Goal: Transaction & Acquisition: Purchase product/service

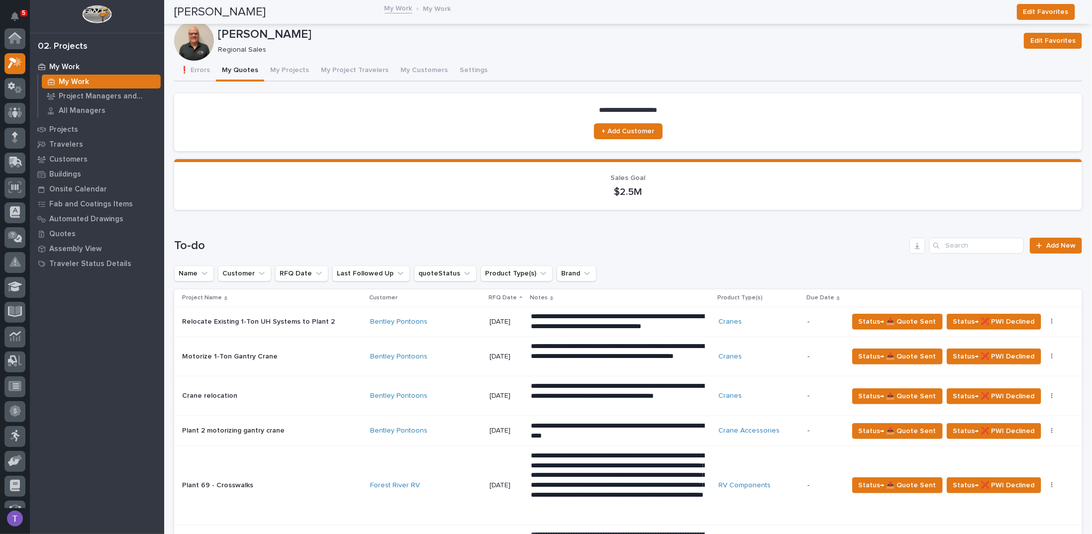
scroll to position [25, 0]
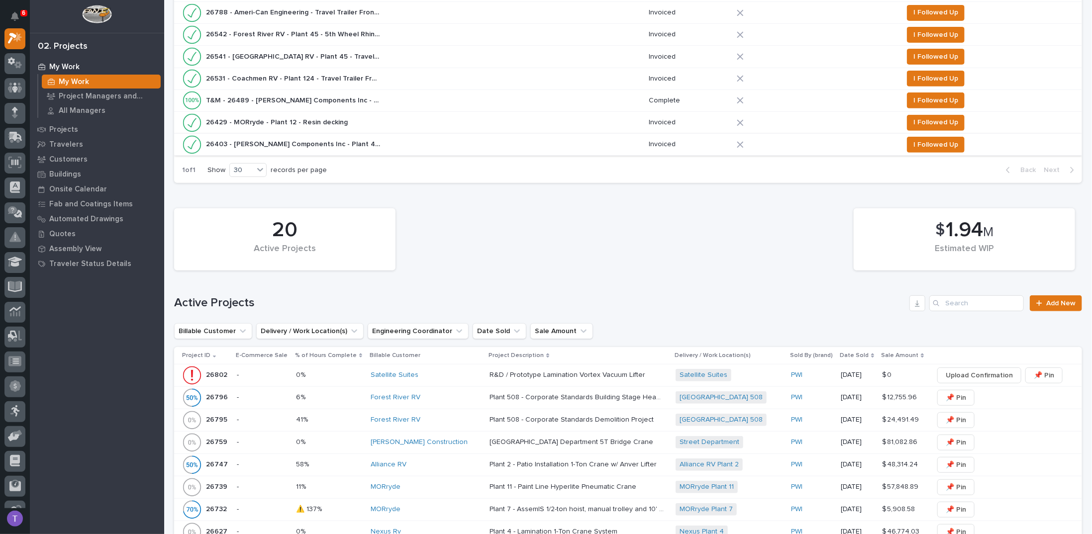
scroll to position [497, 0]
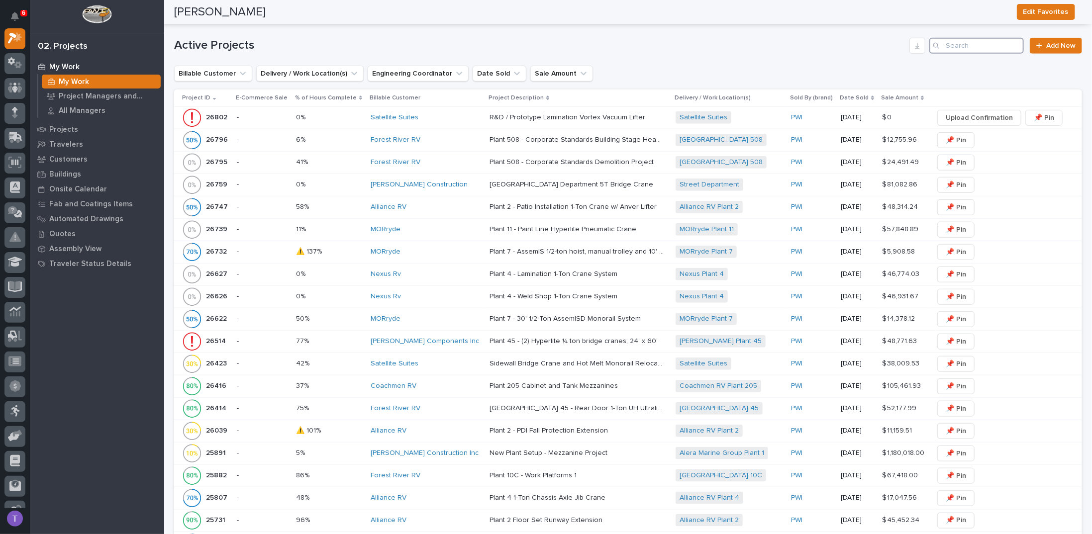
click at [949, 43] on input "Search" at bounding box center [976, 46] width 95 height 16
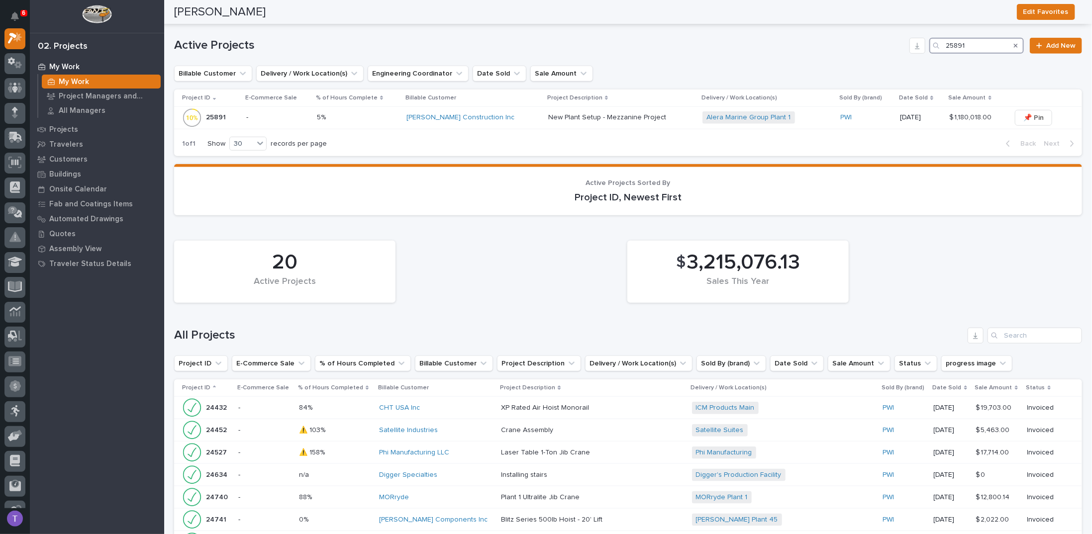
type input "25891"
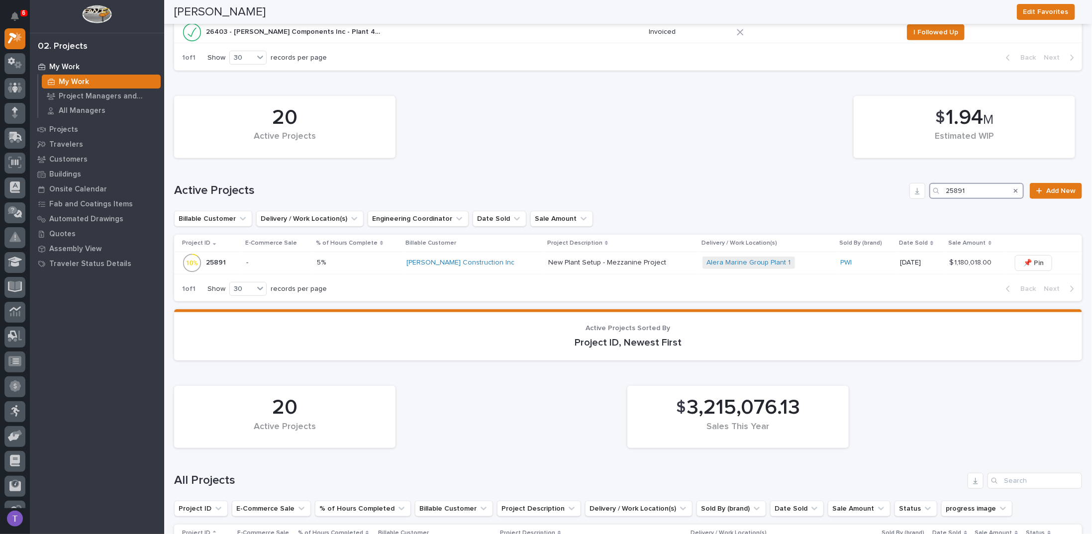
scroll to position [348, 0]
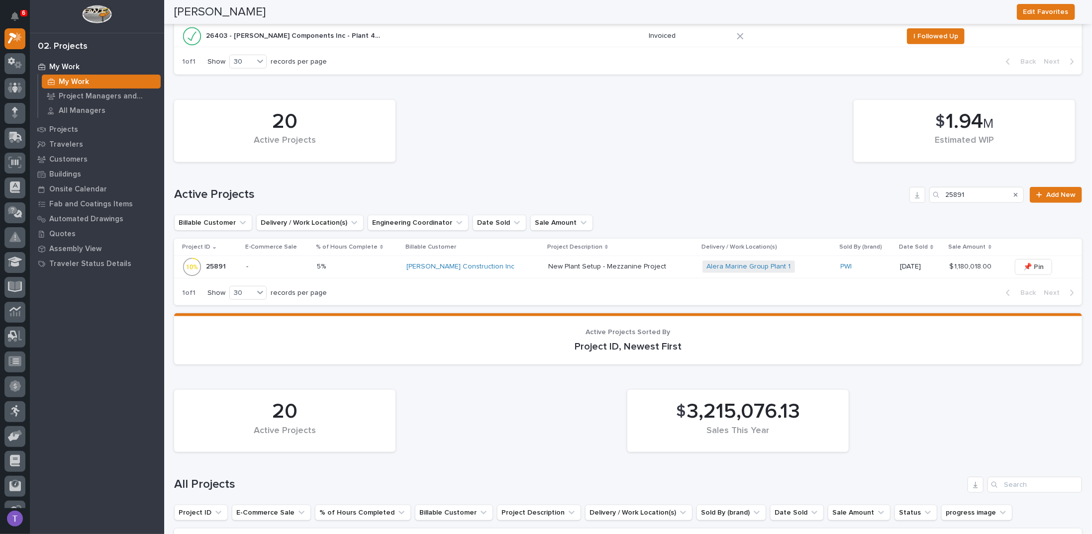
click at [214, 261] on p "25891" at bounding box center [217, 266] width 22 height 10
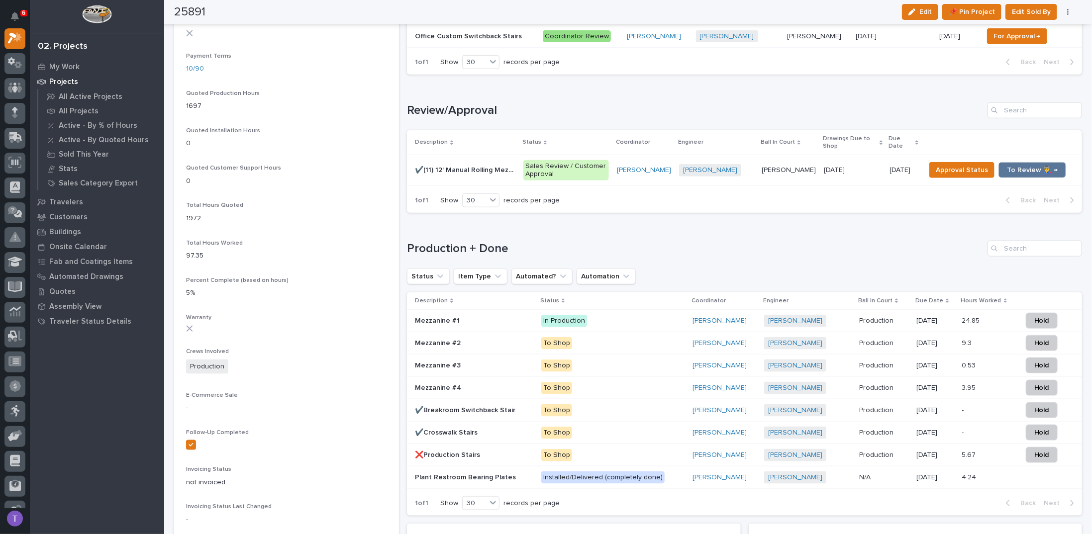
scroll to position [568, 0]
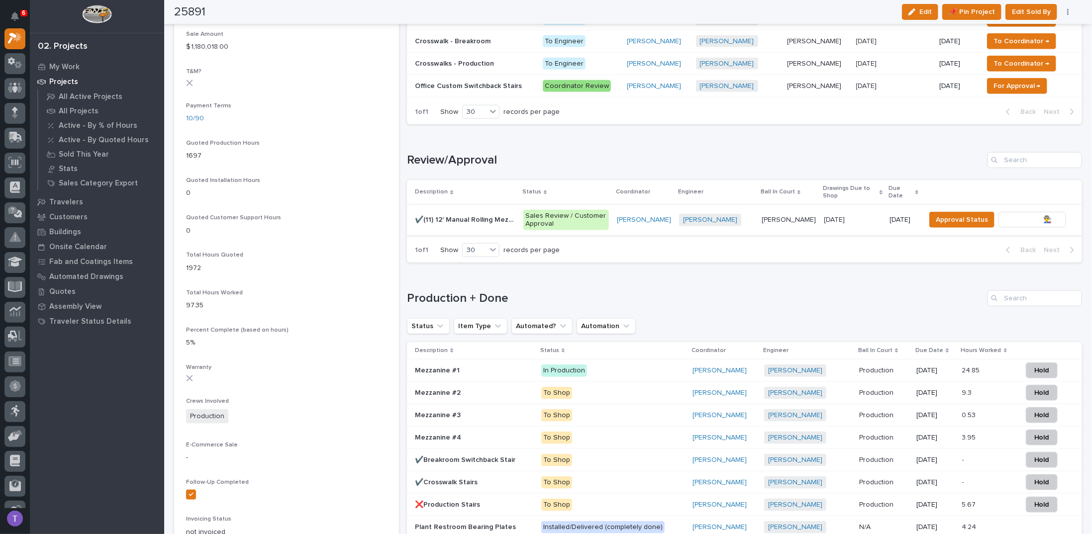
click at [1020, 214] on span "To Review 👨‍🏭 →" at bounding box center [1032, 220] width 51 height 12
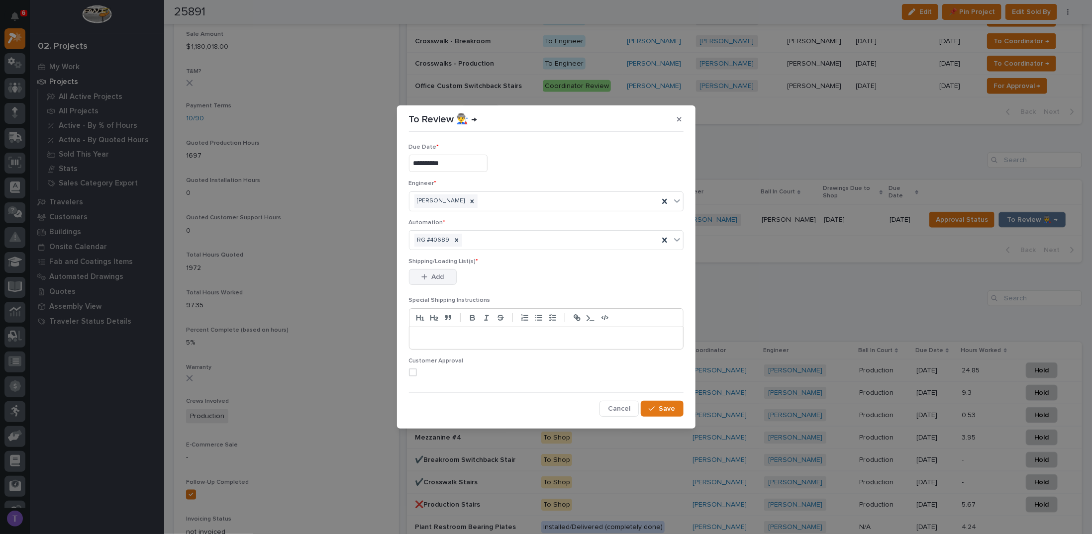
click at [423, 272] on button "Add" at bounding box center [433, 277] width 48 height 16
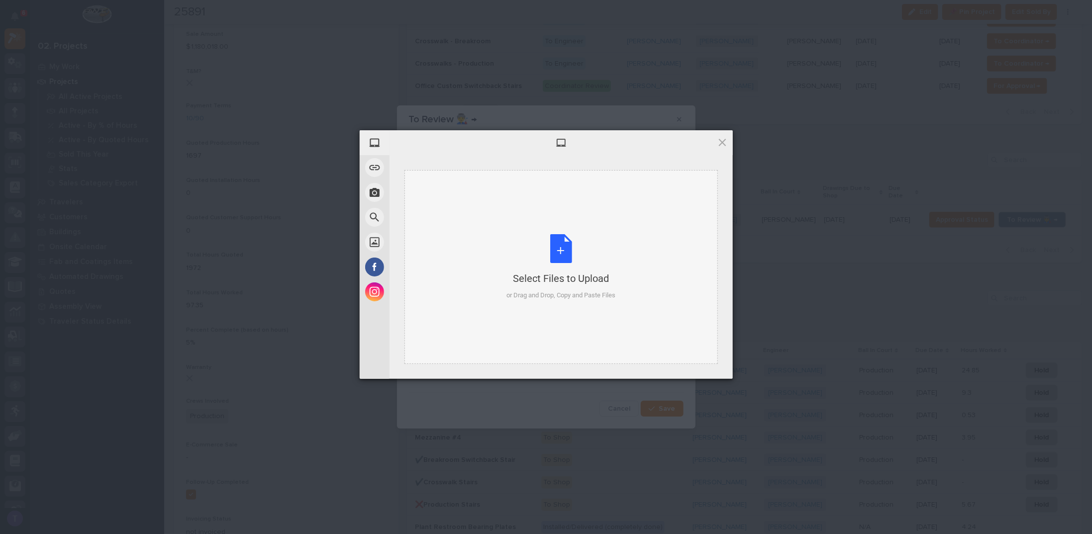
click at [555, 248] on div "Select Files to Upload or Drag and Drop, Copy and Paste Files" at bounding box center [560, 267] width 109 height 66
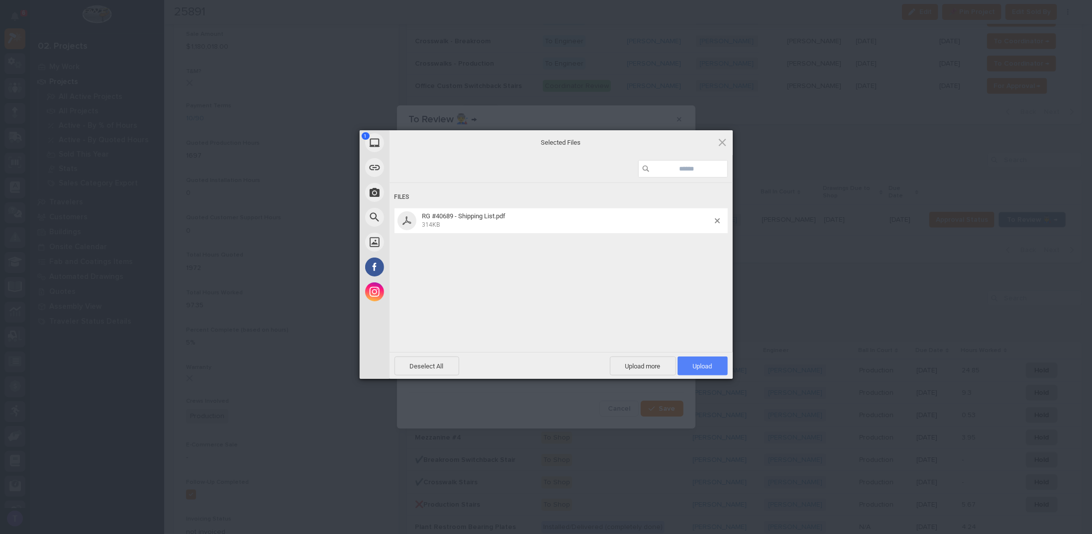
click at [700, 364] on span "Upload 1" at bounding box center [702, 366] width 19 height 7
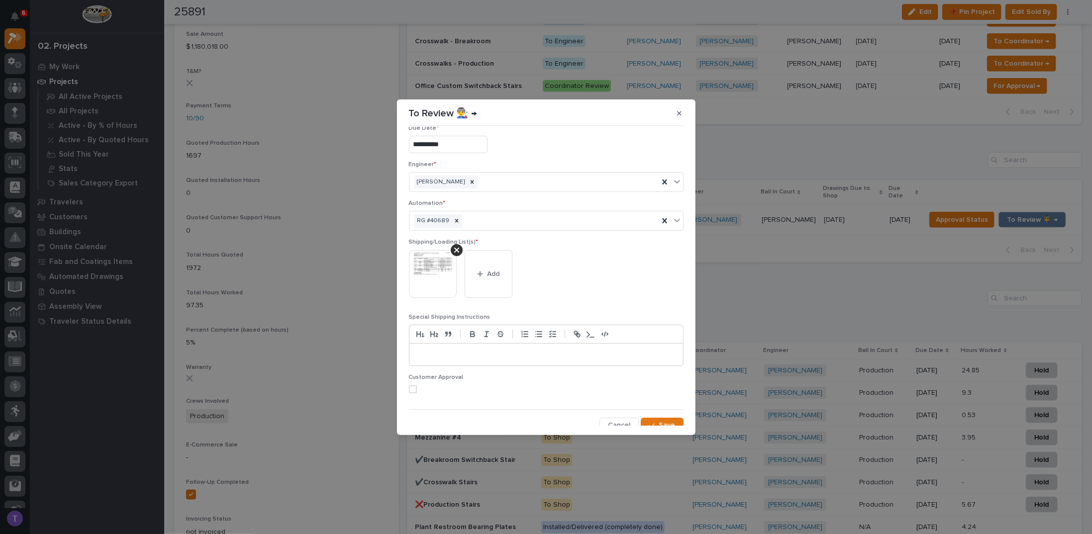
scroll to position [19, 0]
click at [659, 415] on span "Save" at bounding box center [667, 419] width 16 height 9
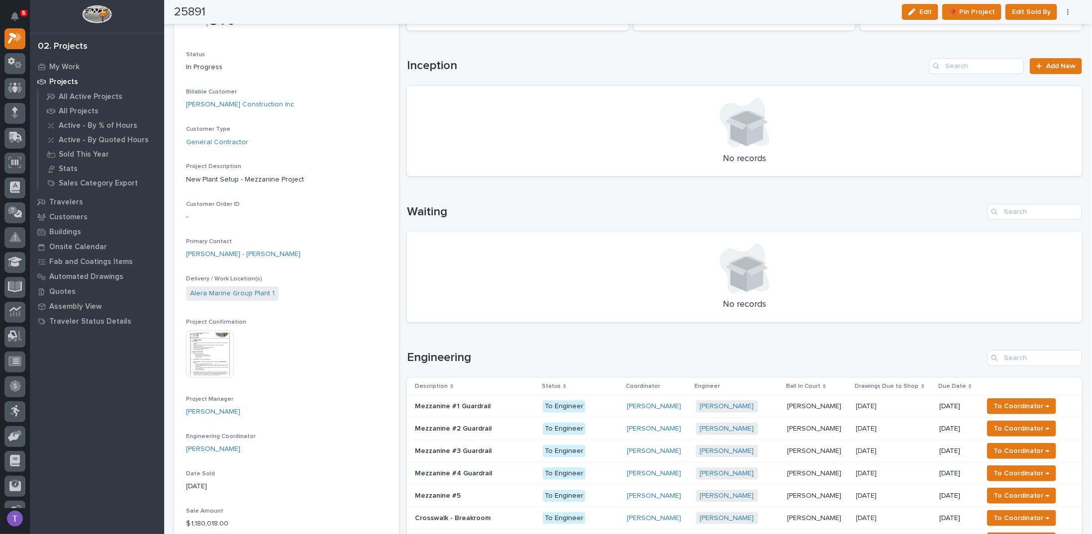
scroll to position [20, 0]
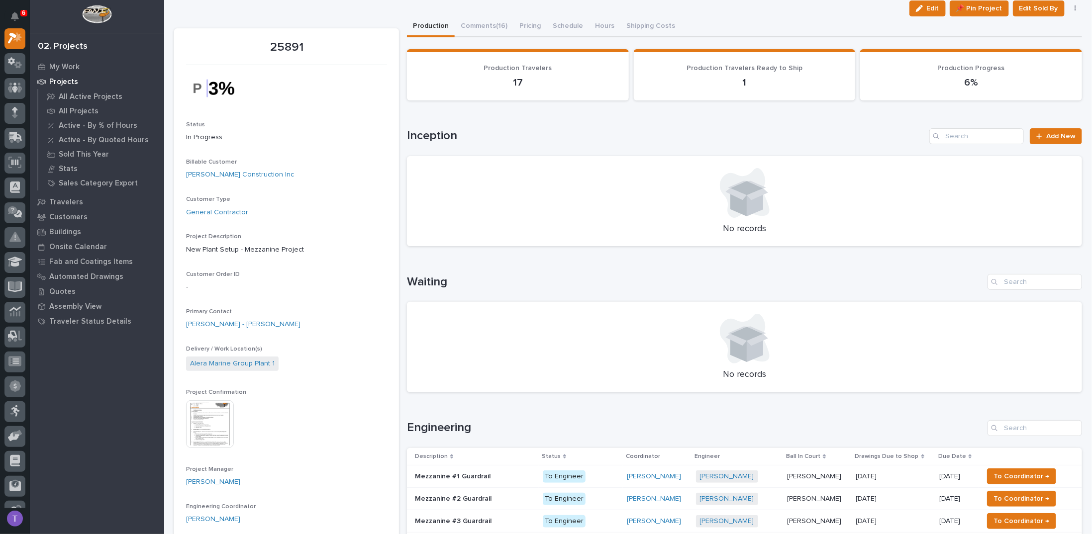
click at [214, 421] on img at bounding box center [210, 424] width 48 height 48
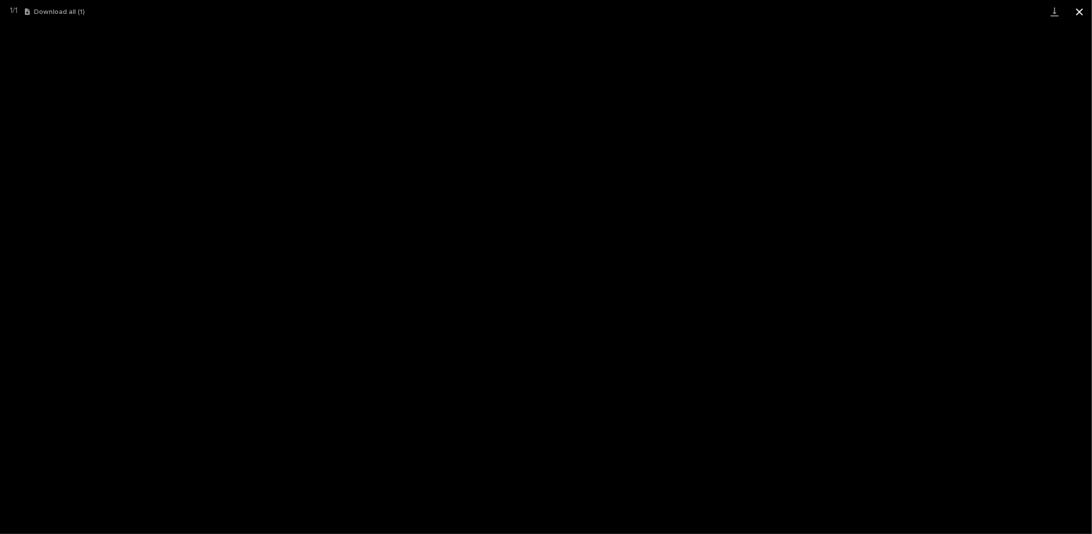
click at [1078, 11] on button "Close gallery" at bounding box center [1079, 11] width 25 height 23
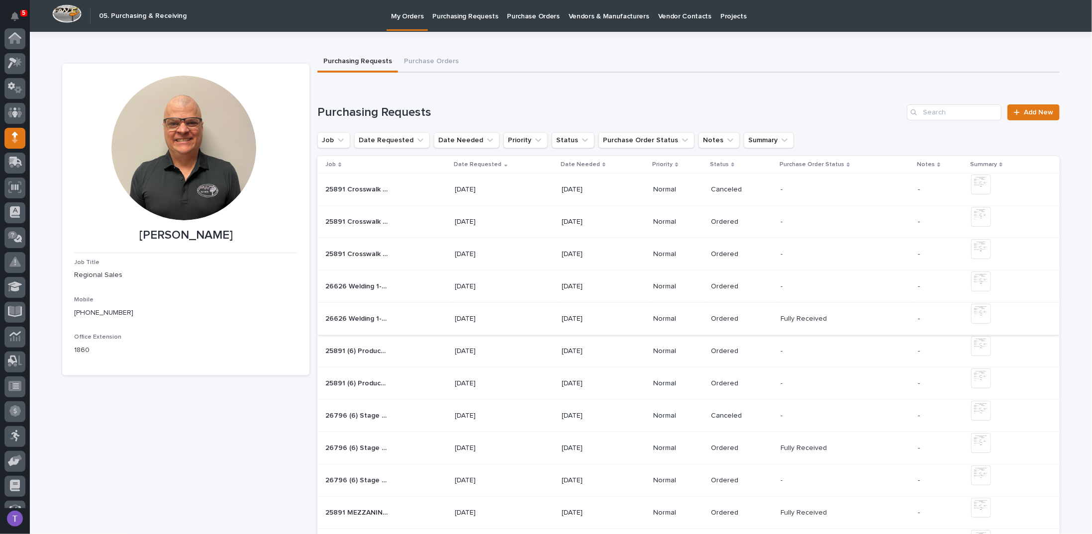
scroll to position [92, 0]
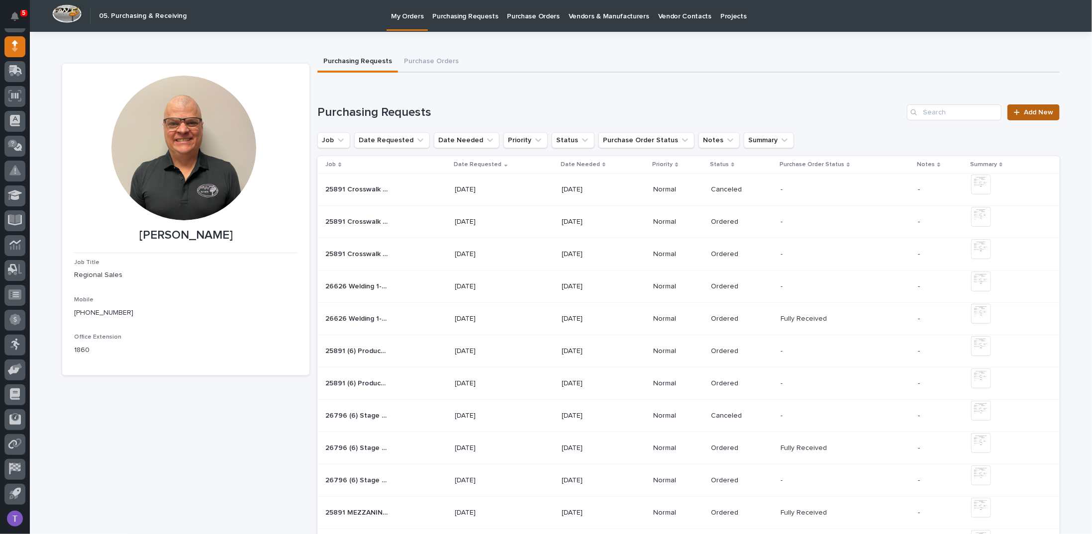
click at [1027, 110] on span "Add New" at bounding box center [1038, 112] width 29 height 7
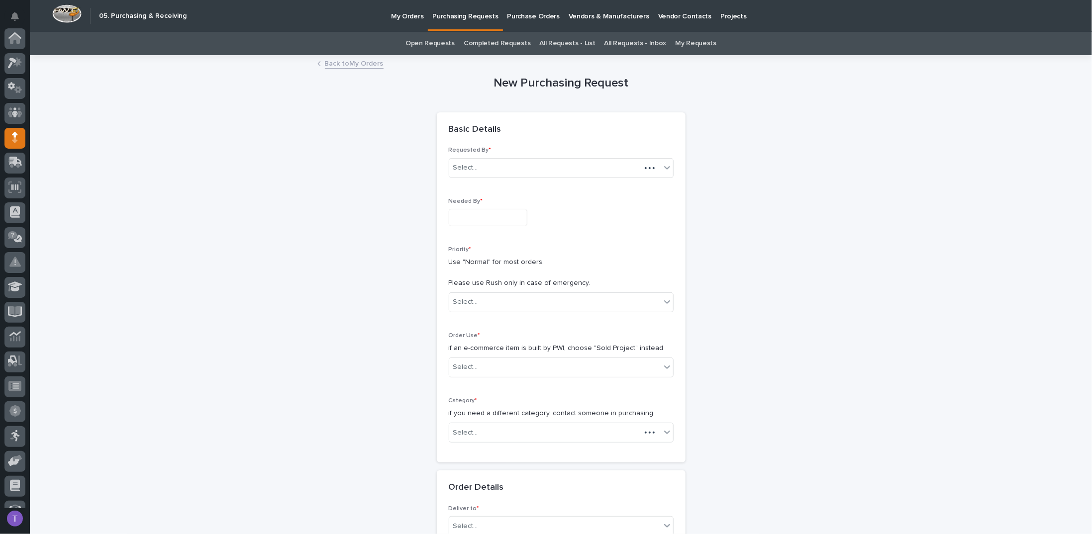
scroll to position [92, 0]
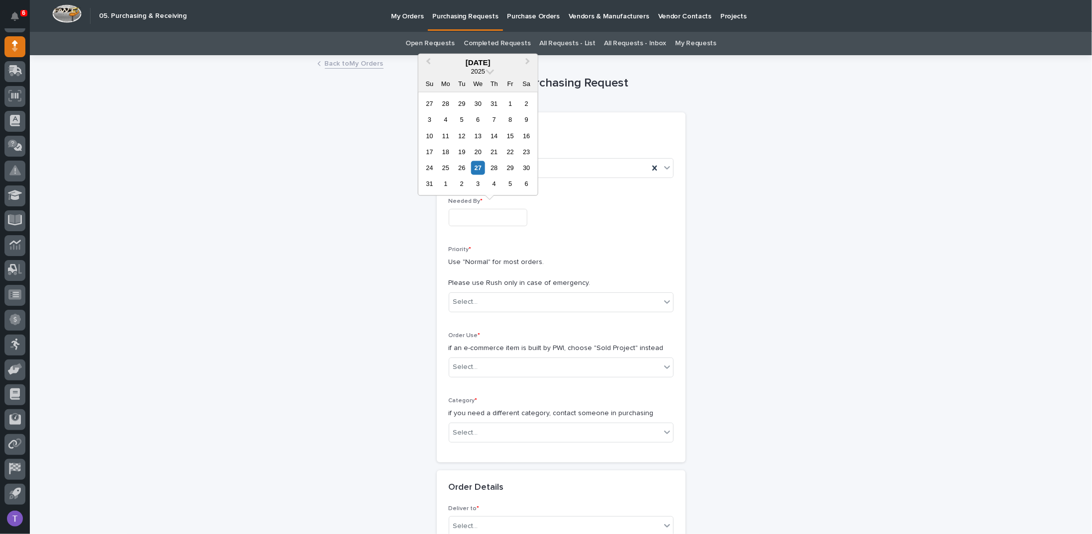
click at [471, 217] on input "text" at bounding box center [488, 217] width 79 height 17
click at [512, 167] on div "29" at bounding box center [509, 167] width 13 height 13
type input "**********"
click at [479, 299] on input "text" at bounding box center [479, 302] width 1 height 8
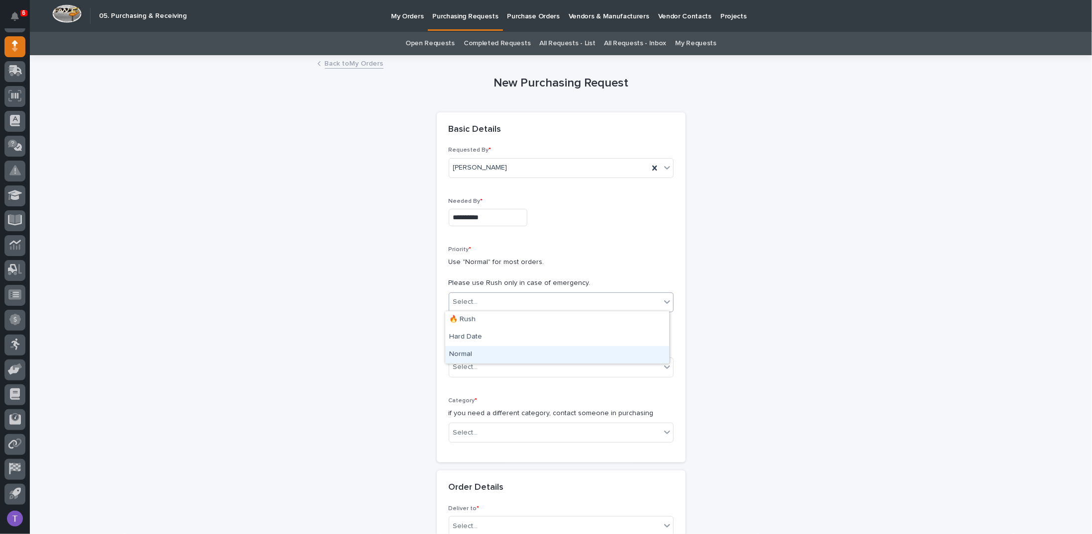
click at [459, 352] on div "Normal" at bounding box center [557, 354] width 224 height 17
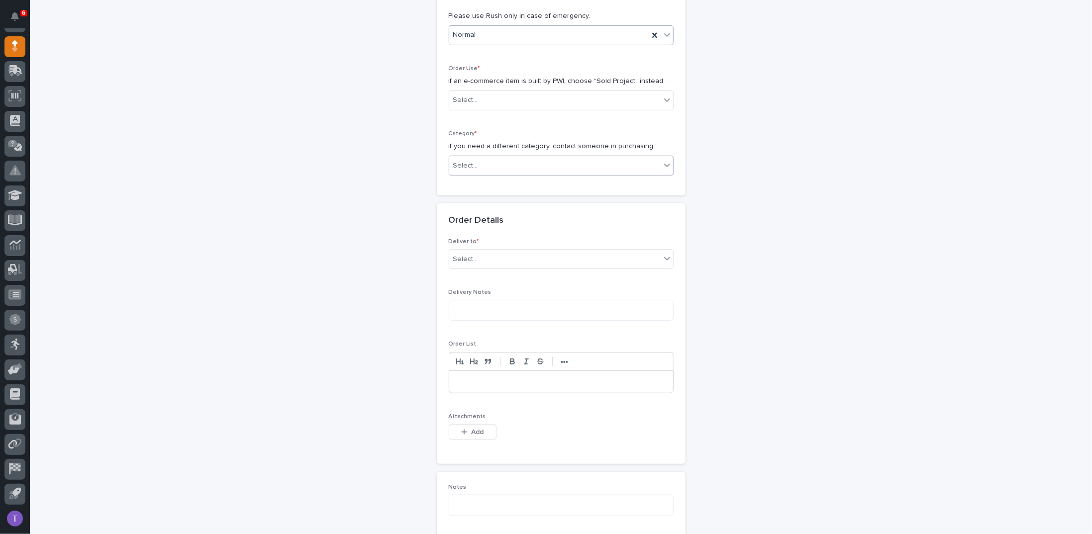
scroll to position [298, 0]
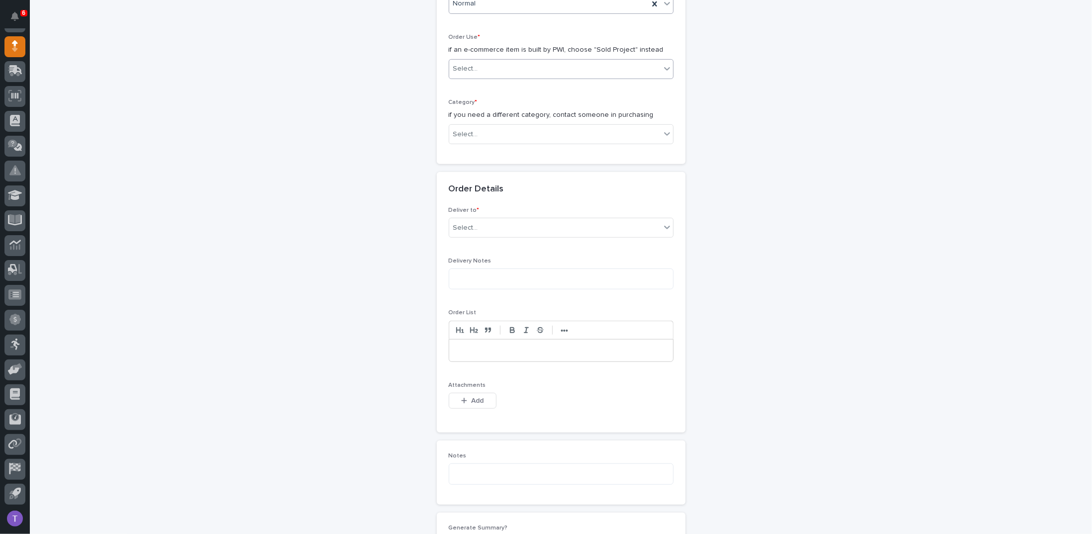
click at [471, 66] on div "Select..." at bounding box center [465, 69] width 25 height 10
click at [467, 85] on div "Sold Project" at bounding box center [557, 86] width 224 height 17
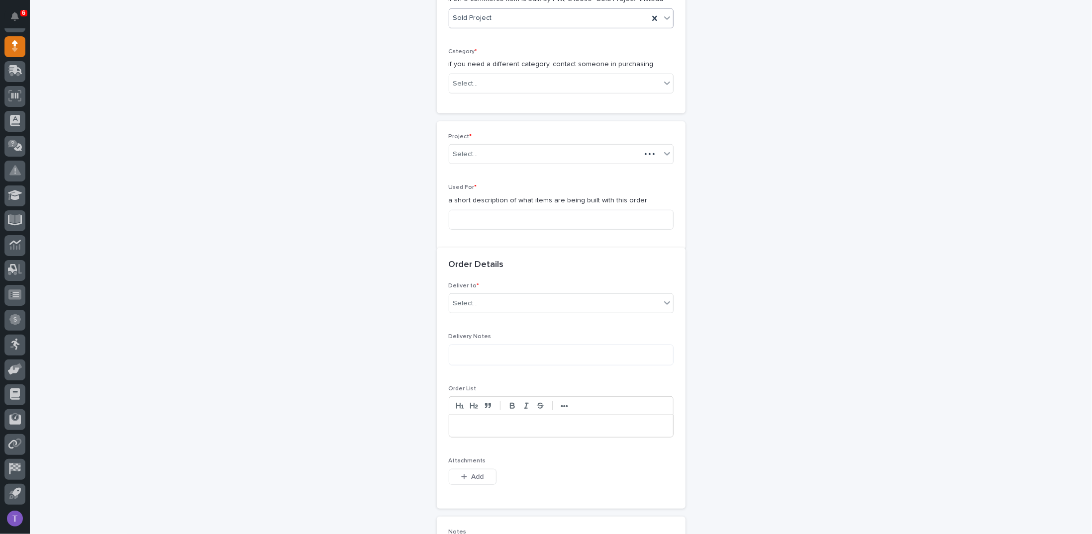
scroll to position [366, 0]
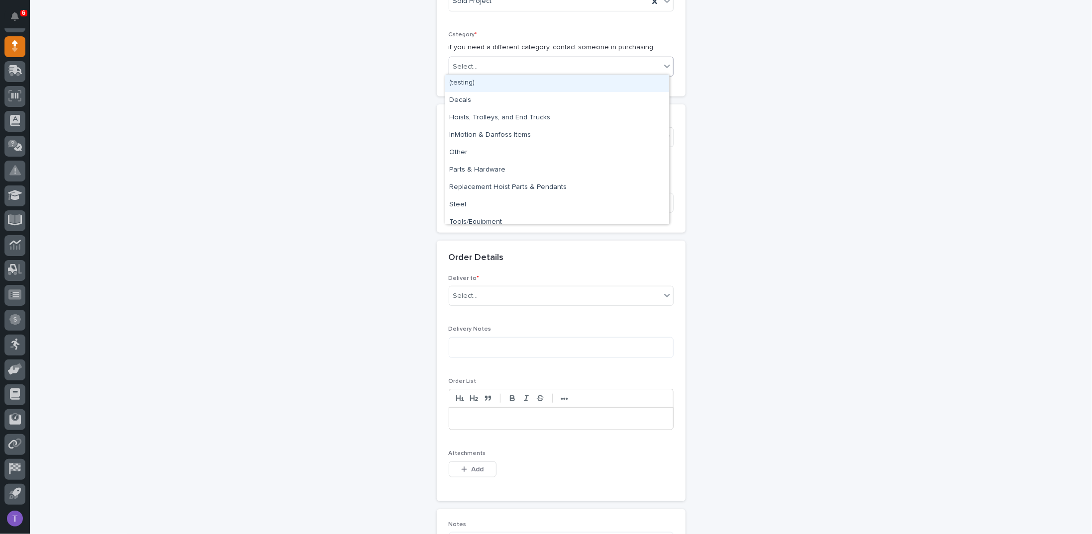
click at [467, 64] on div "Select..." at bounding box center [465, 67] width 25 height 10
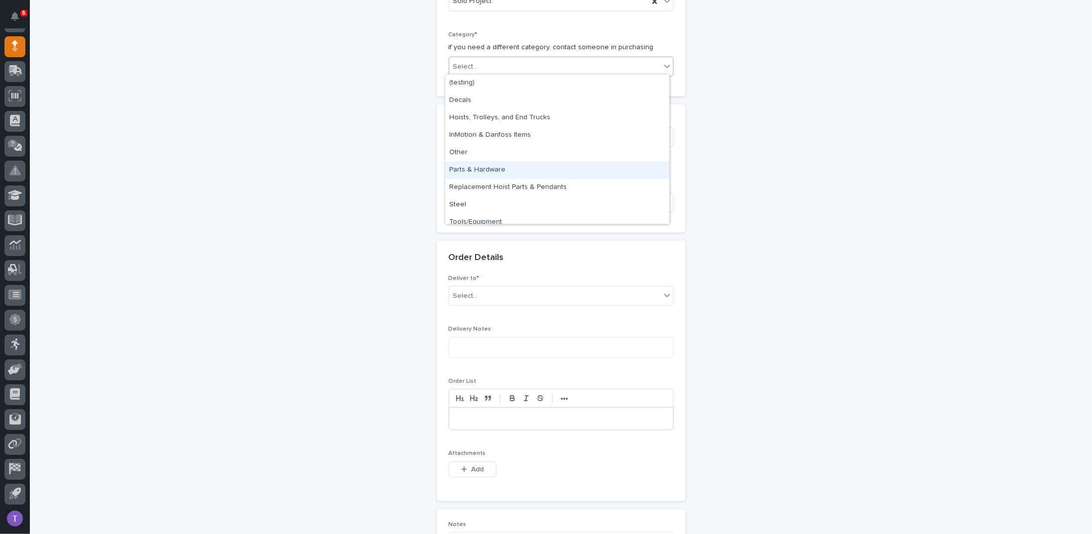
click at [465, 170] on div "Parts & Hardware" at bounding box center [557, 170] width 224 height 17
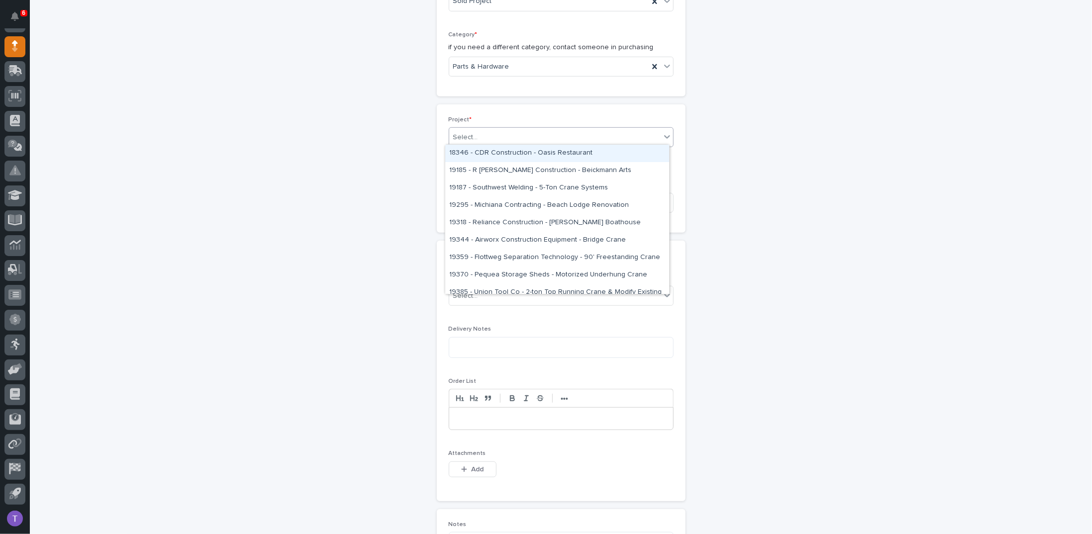
click at [471, 132] on div "Select..." at bounding box center [465, 137] width 25 height 10
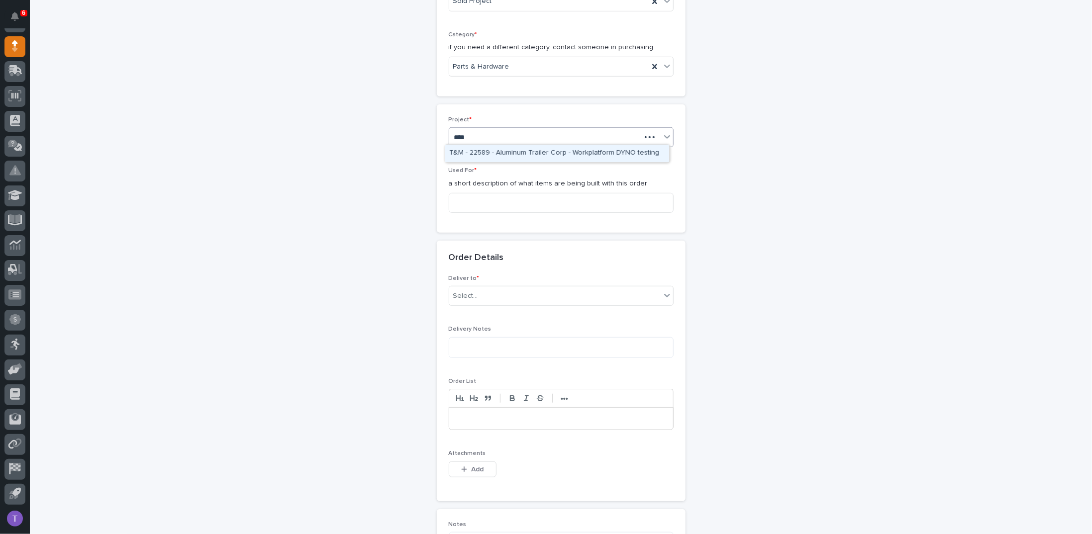
type input "*****"
click at [490, 152] on div "25891 - J A Wagner Construction Inc - New Plant Setup - Mezzanine Project" at bounding box center [557, 153] width 224 height 17
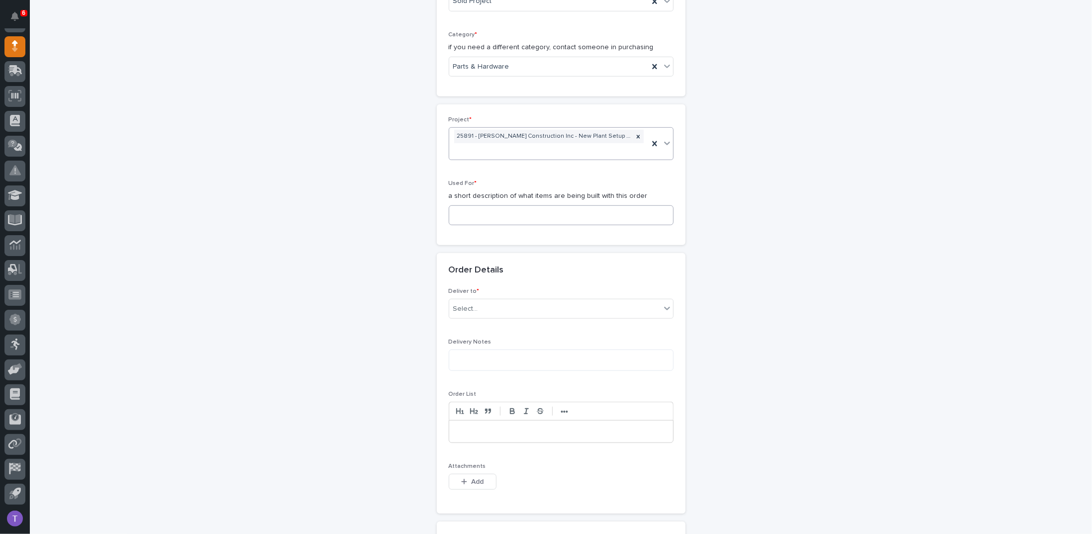
scroll to position [373, 0]
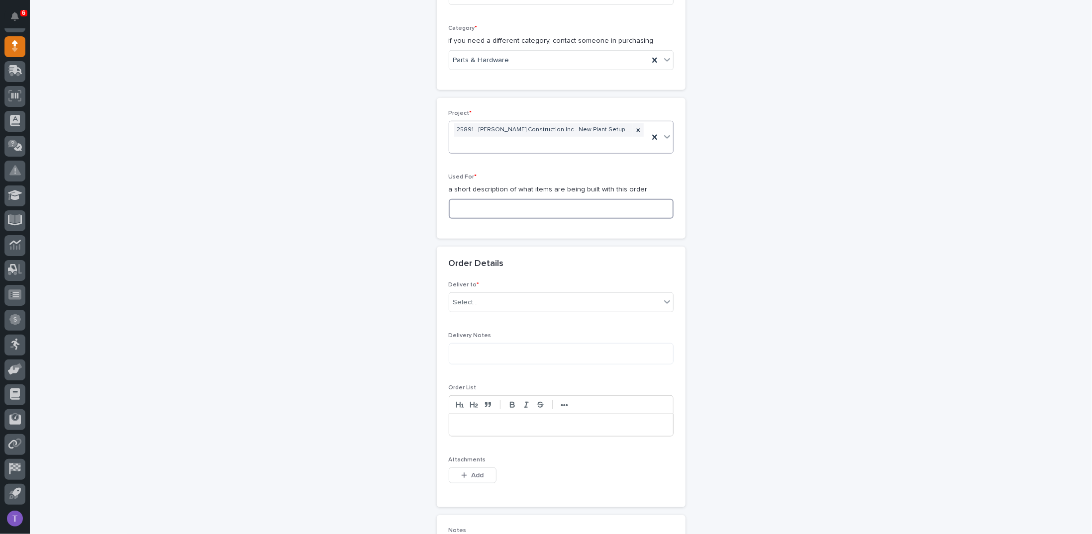
click at [463, 203] on input at bounding box center [561, 209] width 225 height 20
drag, startPoint x: 530, startPoint y: 205, endPoint x: 422, endPoint y: 202, distance: 108.0
click at [422, 202] on div "**********" at bounding box center [560, 265] width 997 height 1163
type input "12' Manual Rolling Gates"
click at [468, 297] on div "Select..." at bounding box center [465, 302] width 25 height 10
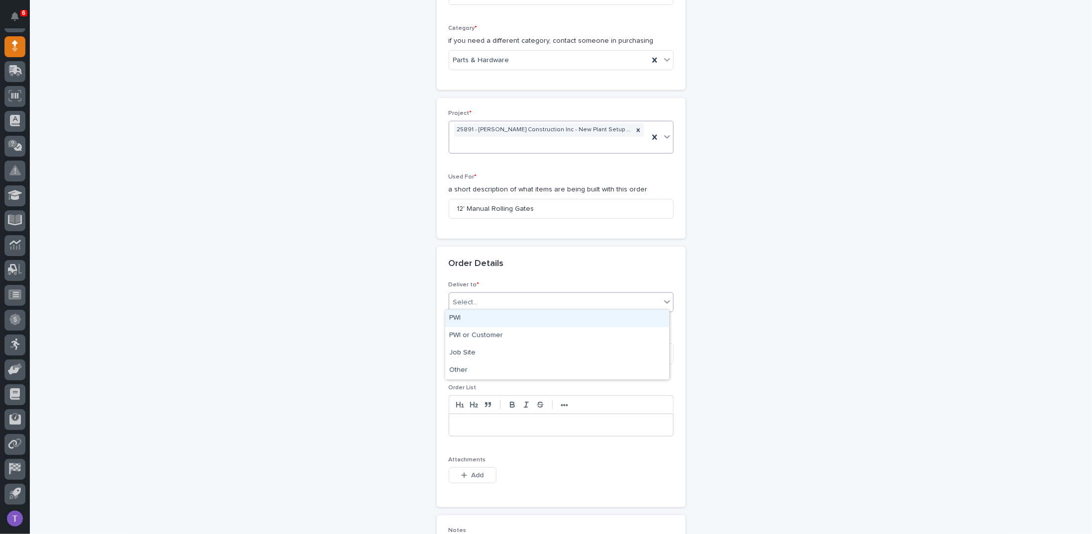
click at [456, 316] on div "PWI" at bounding box center [557, 318] width 224 height 17
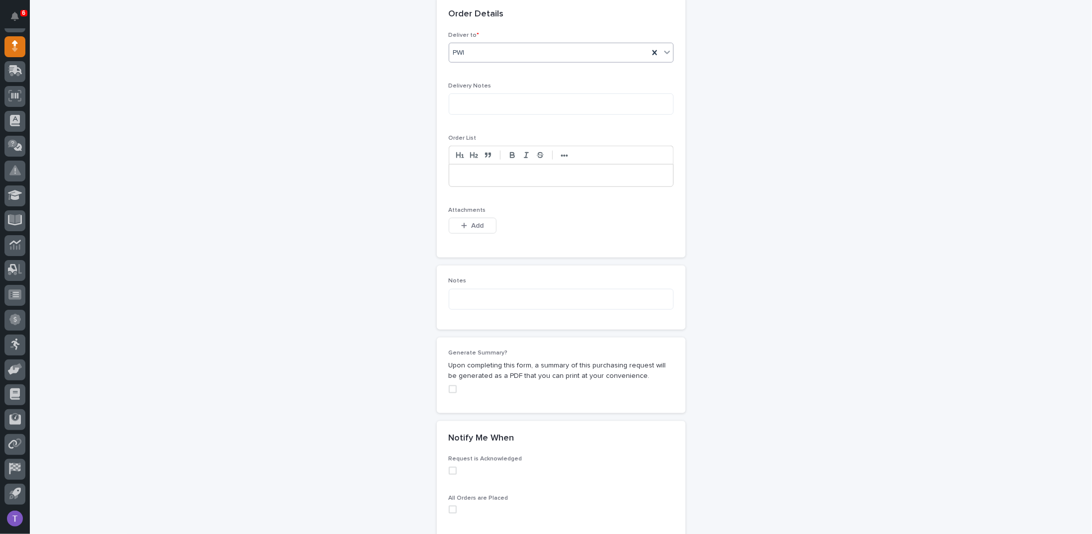
scroll to position [621, 0]
click at [466, 223] on div "button" at bounding box center [466, 226] width 10 height 7
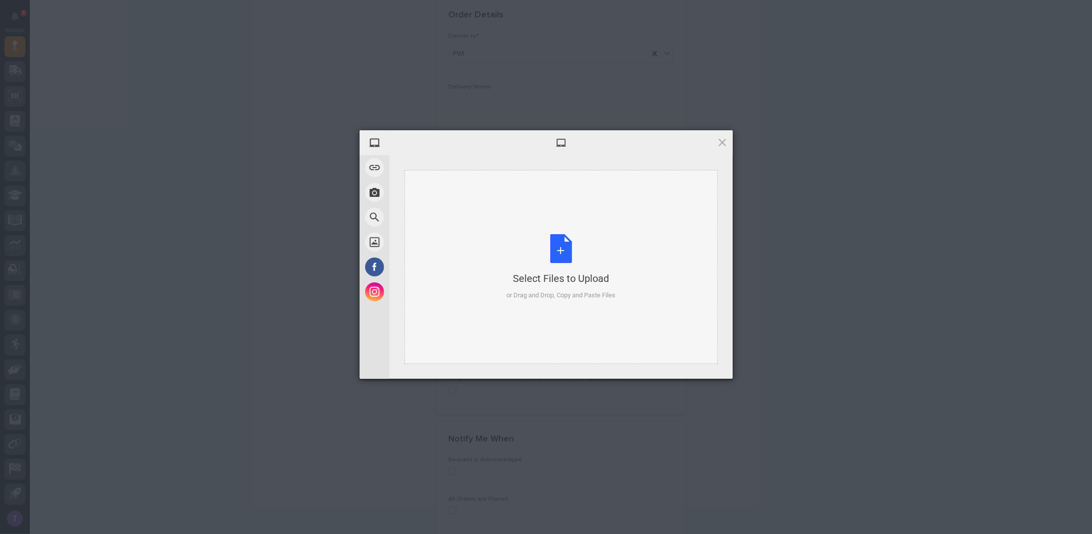
click at [560, 246] on div "Select Files to Upload or Drag and Drop, Copy and Paste Files" at bounding box center [560, 267] width 109 height 66
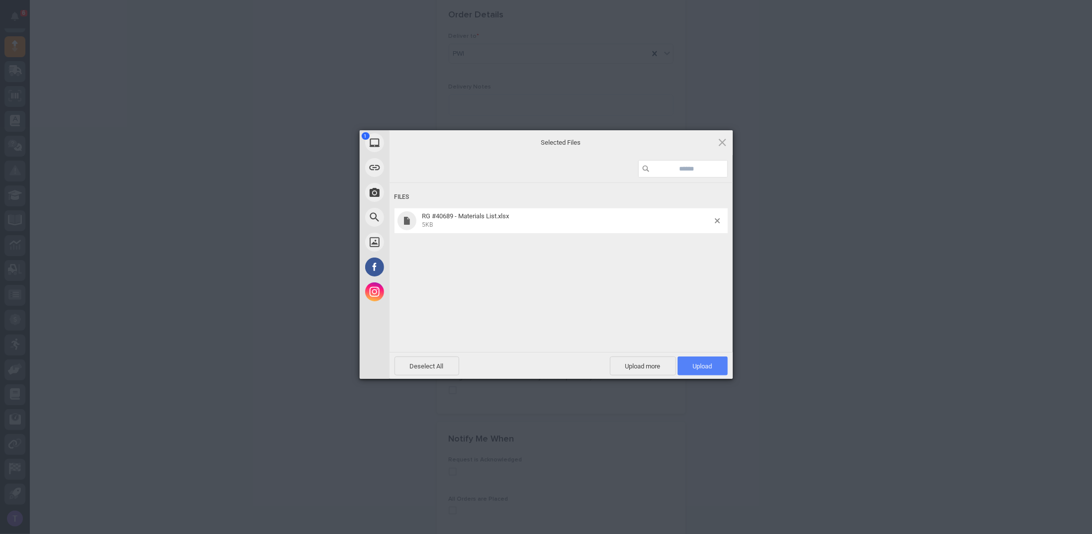
click at [699, 362] on span "Upload 1" at bounding box center [703, 366] width 50 height 19
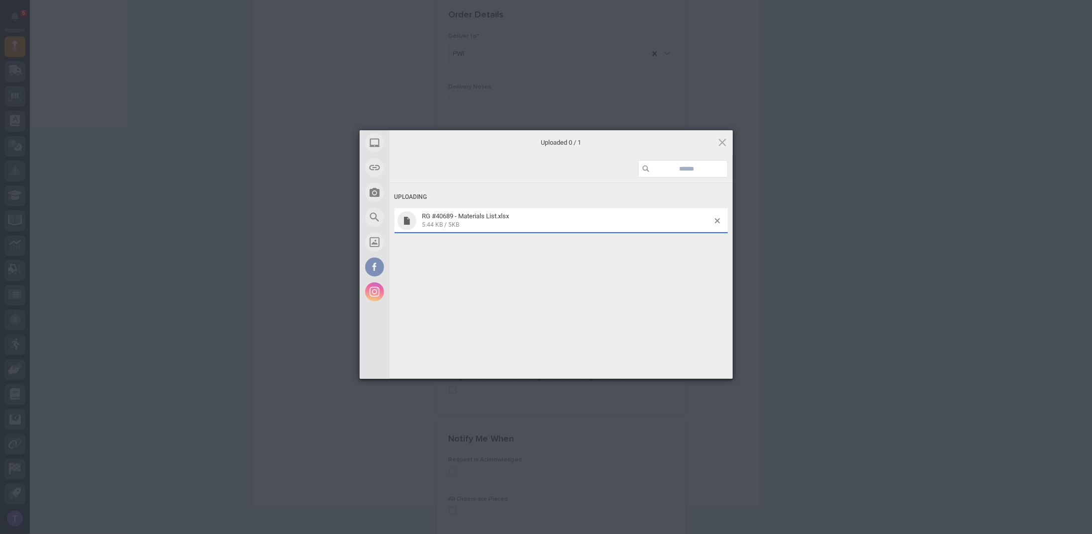
scroll to position [639, 0]
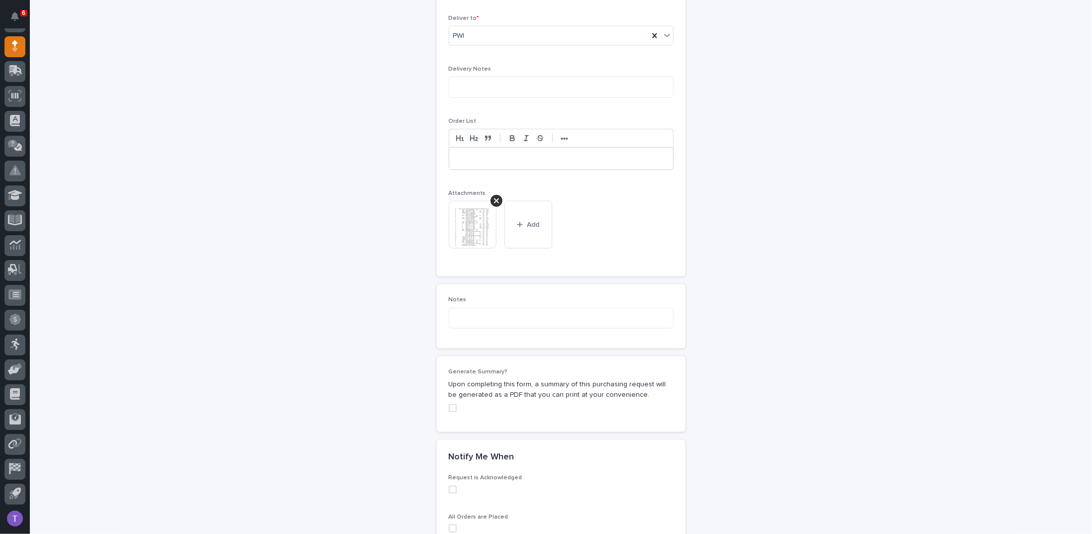
click at [449, 404] on span at bounding box center [453, 408] width 8 height 8
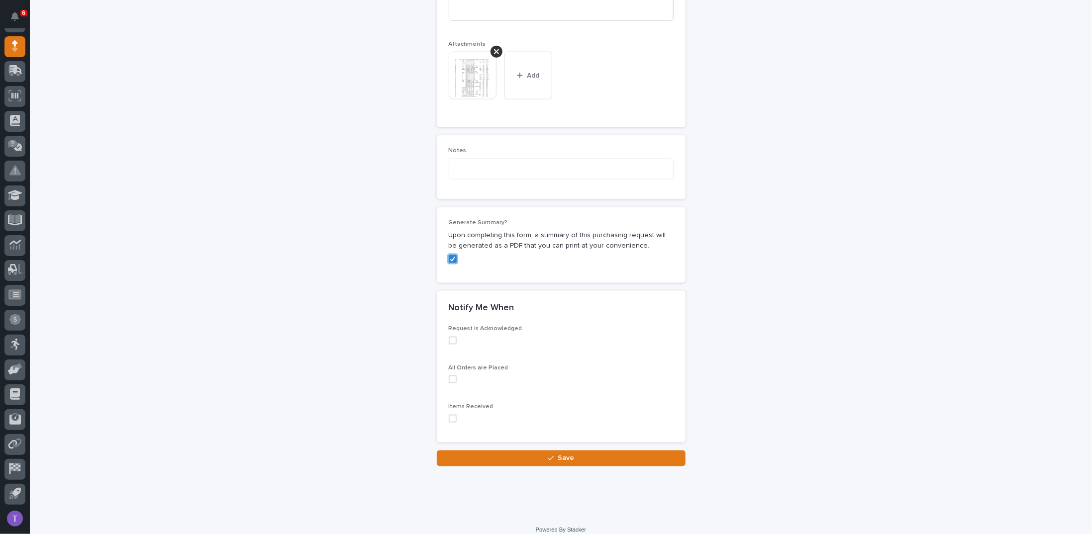
scroll to position [794, 0]
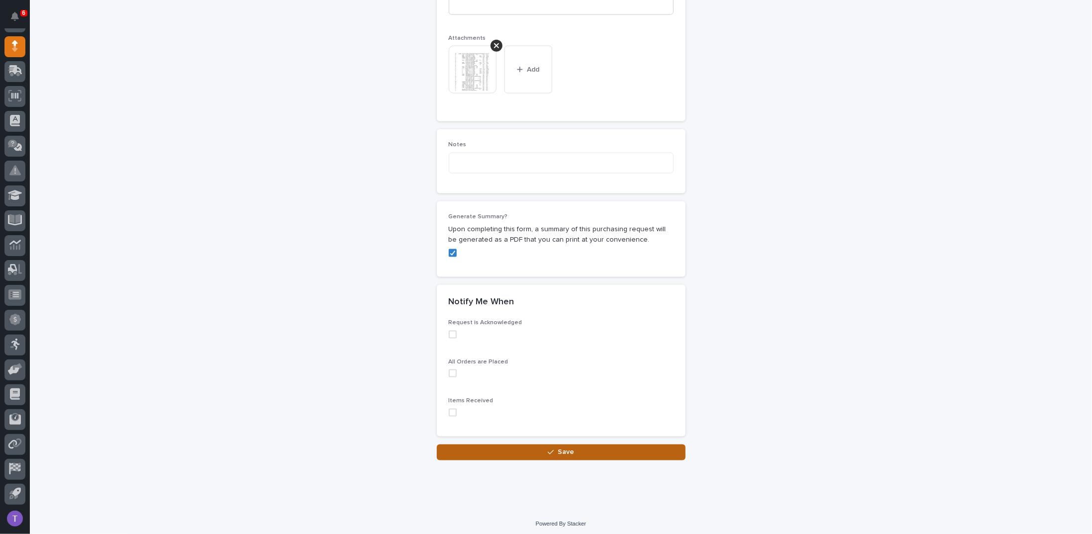
click at [561, 449] on span "Save" at bounding box center [566, 452] width 16 height 9
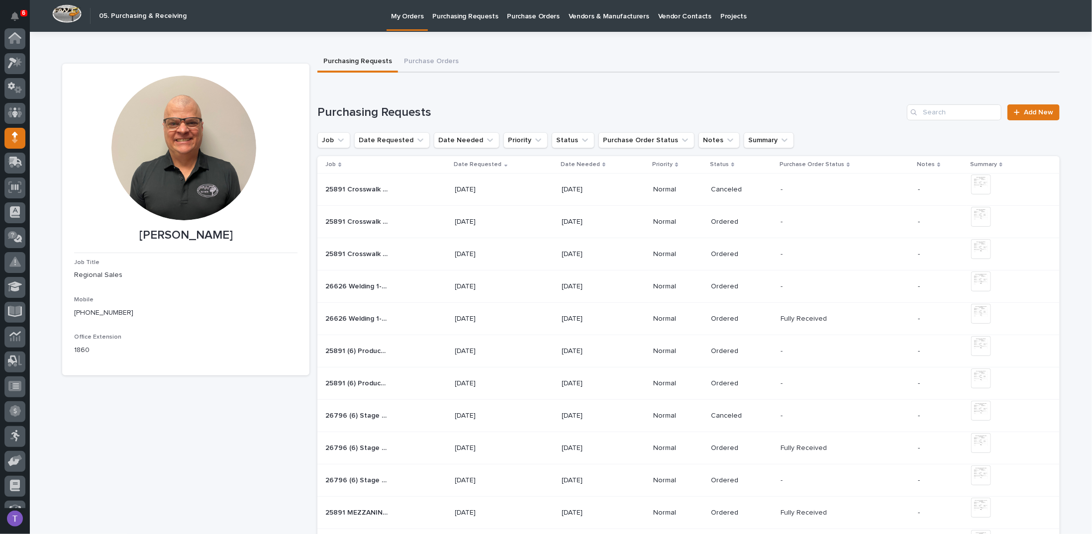
scroll to position [92, 0]
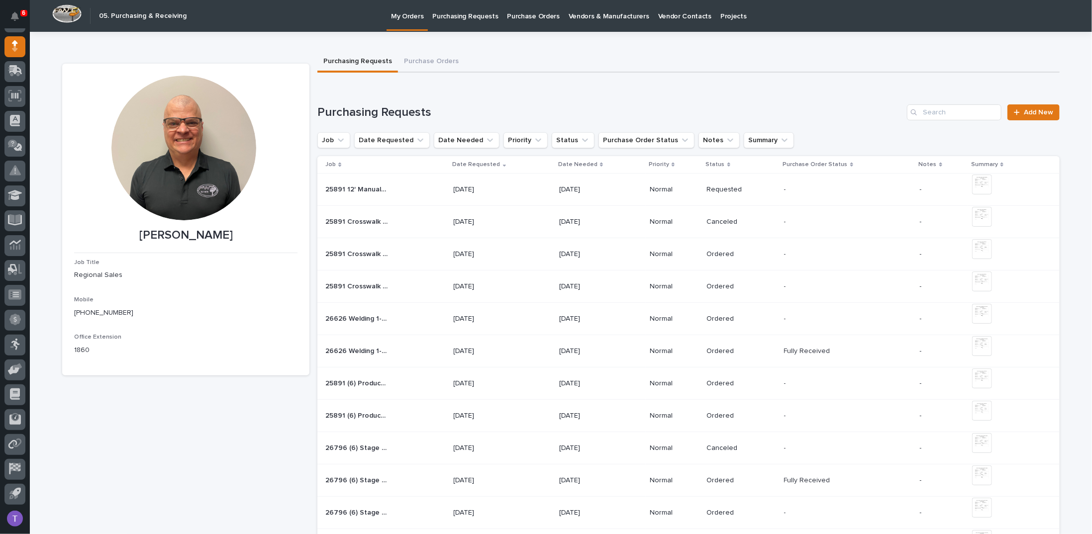
click at [1034, 111] on span "Add New" at bounding box center [1038, 112] width 29 height 7
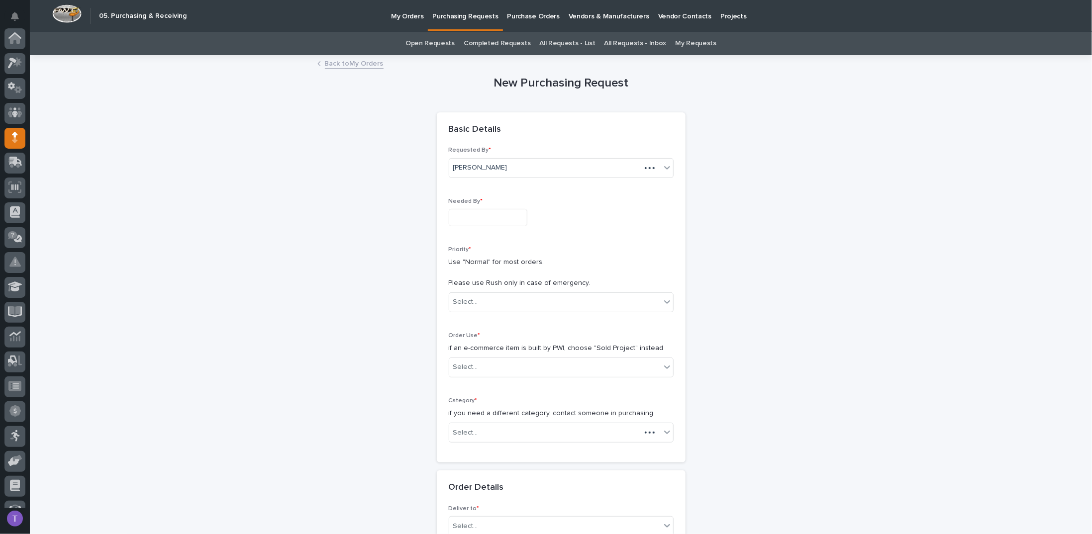
scroll to position [92, 0]
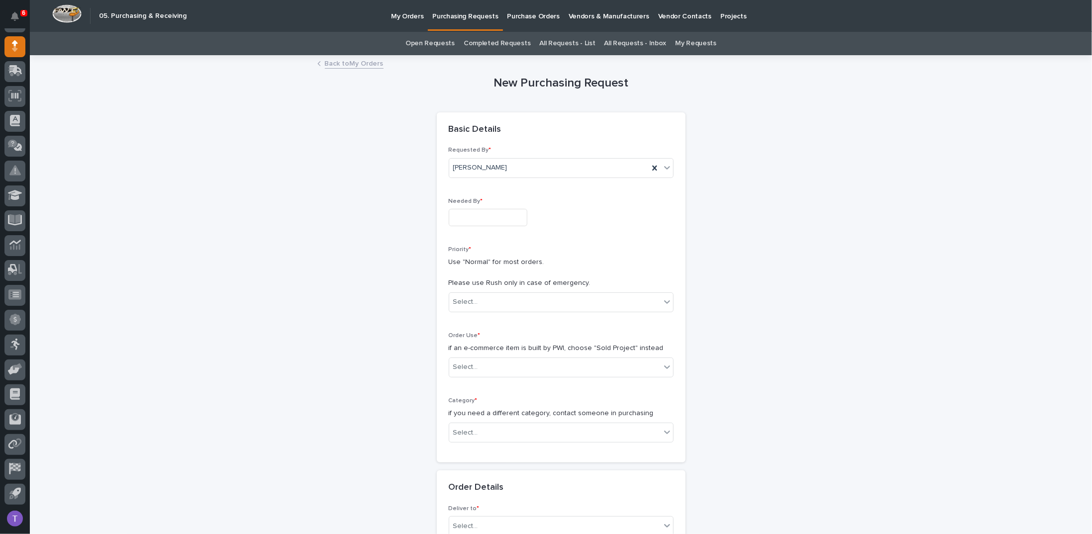
click at [454, 213] on input "text" at bounding box center [488, 217] width 79 height 17
click at [510, 165] on div "29" at bounding box center [509, 167] width 13 height 13
type input "**********"
click at [463, 297] on div "Select..." at bounding box center [465, 302] width 25 height 10
click at [462, 353] on div "Normal" at bounding box center [557, 354] width 224 height 17
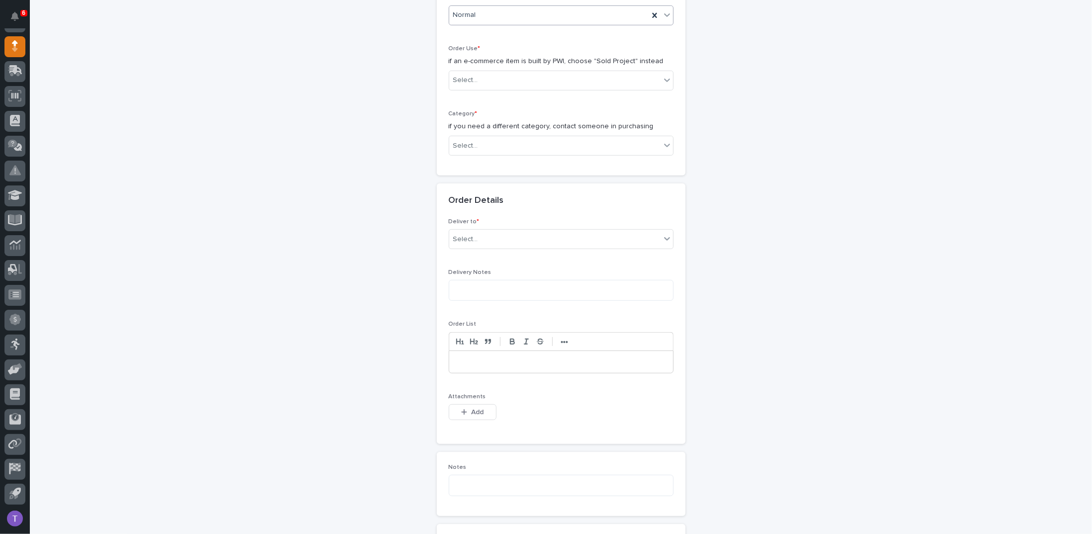
scroll to position [298, 0]
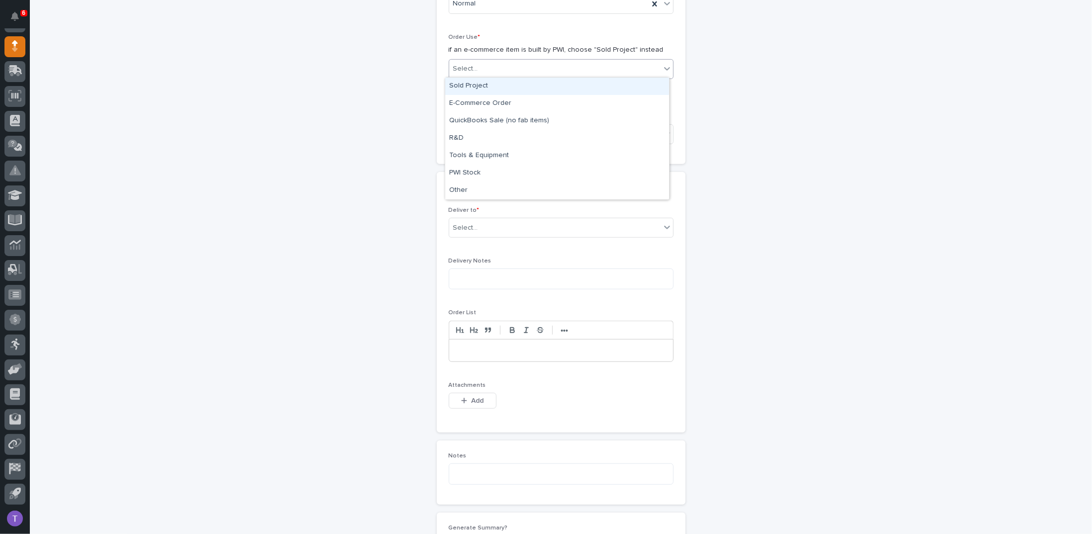
click at [475, 68] on div "Select..." at bounding box center [554, 69] width 211 height 16
click at [467, 84] on div "Sold Project" at bounding box center [557, 86] width 224 height 17
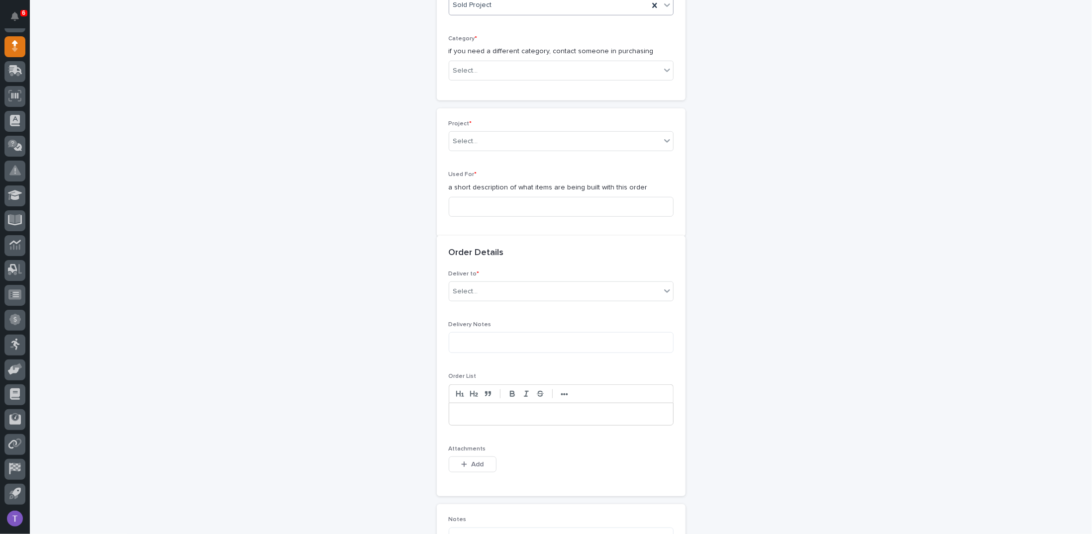
scroll to position [366, 0]
click at [469, 69] on div "Select..." at bounding box center [554, 67] width 211 height 16
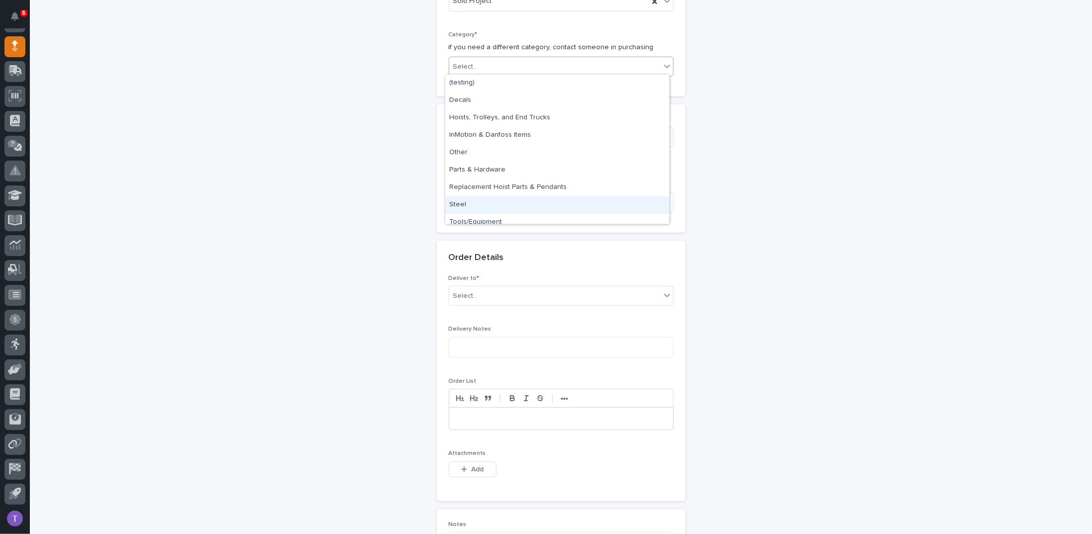
click at [456, 207] on div "Steel" at bounding box center [557, 204] width 224 height 17
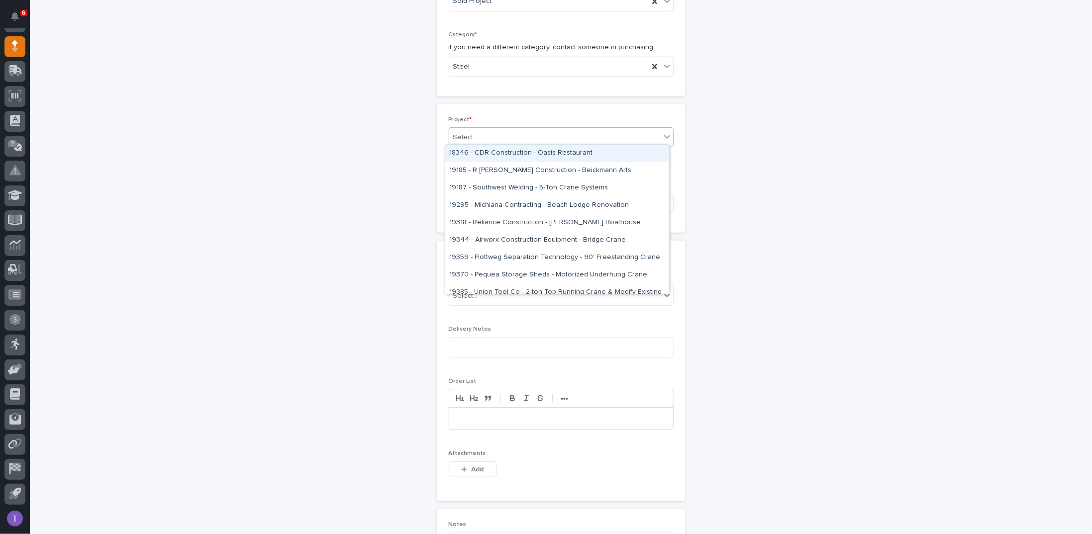
click at [466, 135] on div "Select..." at bounding box center [465, 137] width 25 height 10
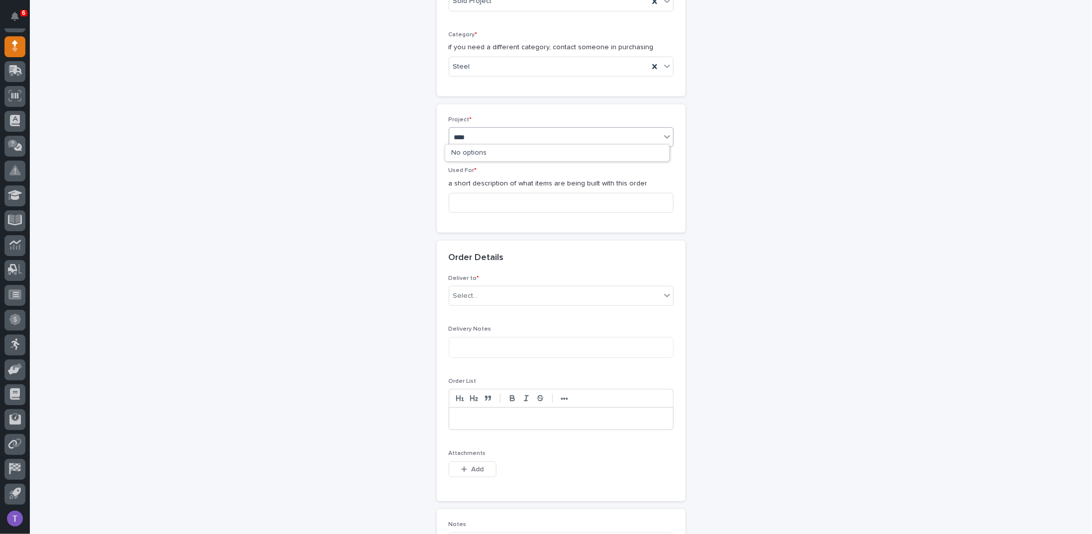
type input "*****"
click at [485, 150] on div "25891 - J A Wagner Construction Inc - New Plant Setup - Mezzanine Project" at bounding box center [557, 153] width 224 height 17
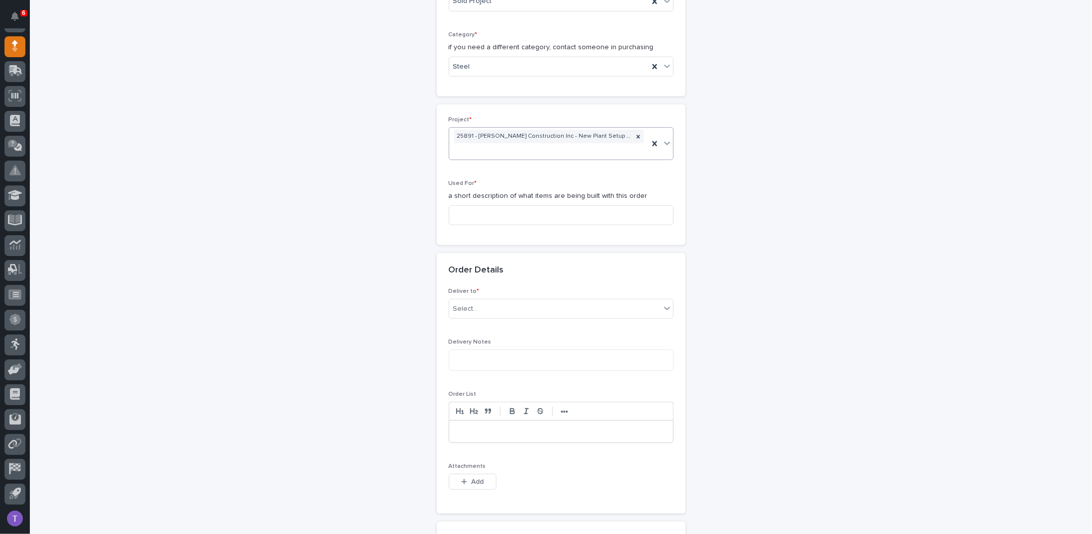
scroll to position [373, 0]
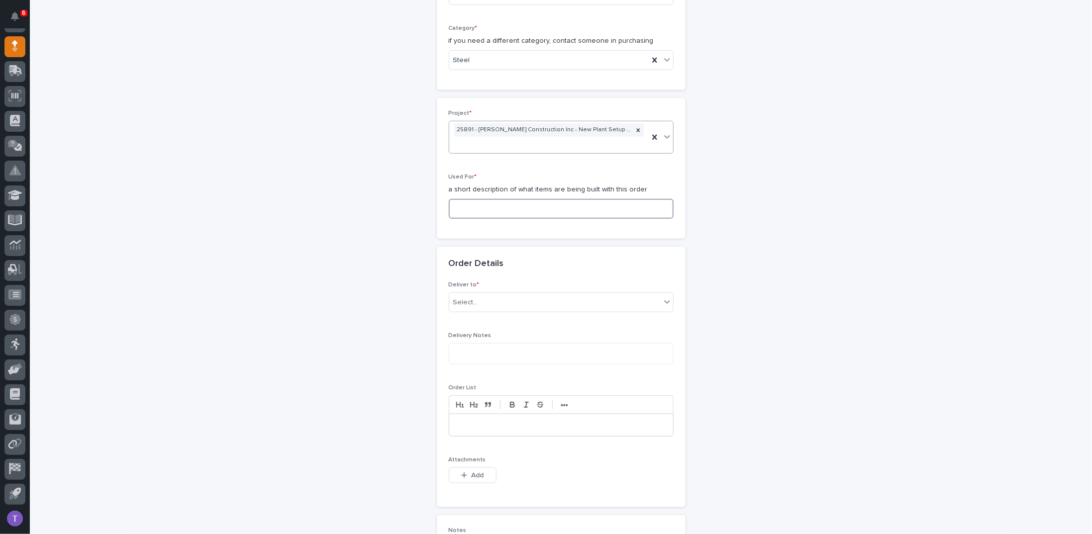
click at [459, 205] on input at bounding box center [561, 209] width 225 height 20
paste input "12' Manual Rolling Gates"
type input "12' Manual Rolling Gates"
click at [456, 299] on div "Select..." at bounding box center [465, 302] width 25 height 10
click at [457, 316] on div "PWI" at bounding box center [557, 318] width 224 height 17
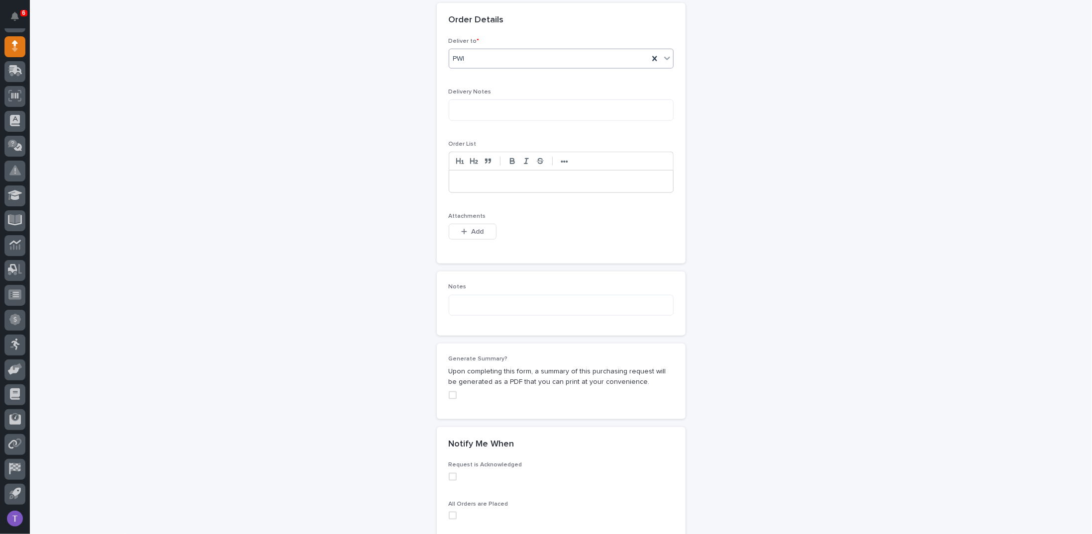
scroll to position [621, 0]
click at [463, 223] on icon "button" at bounding box center [464, 226] width 6 height 7
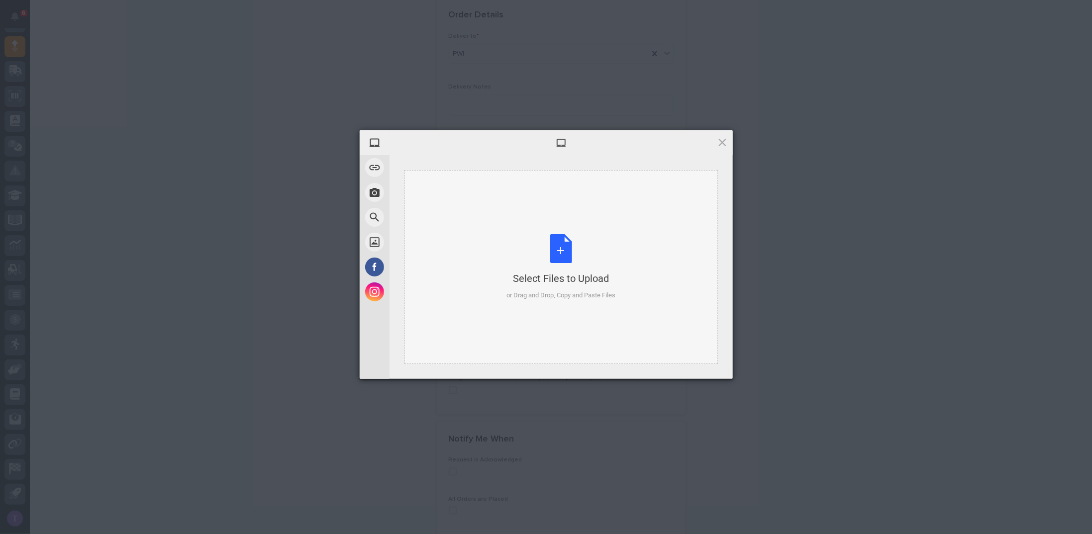
click at [561, 247] on div "Select Files to Upload or Drag and Drop, Copy and Paste Files" at bounding box center [560, 267] width 109 height 66
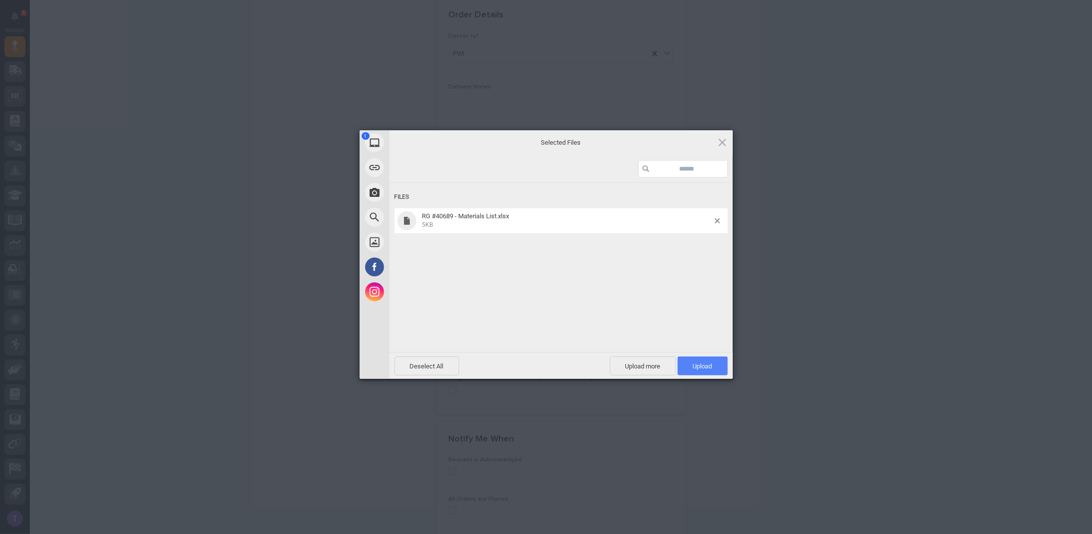
click at [700, 360] on span "Upload 1" at bounding box center [703, 366] width 50 height 19
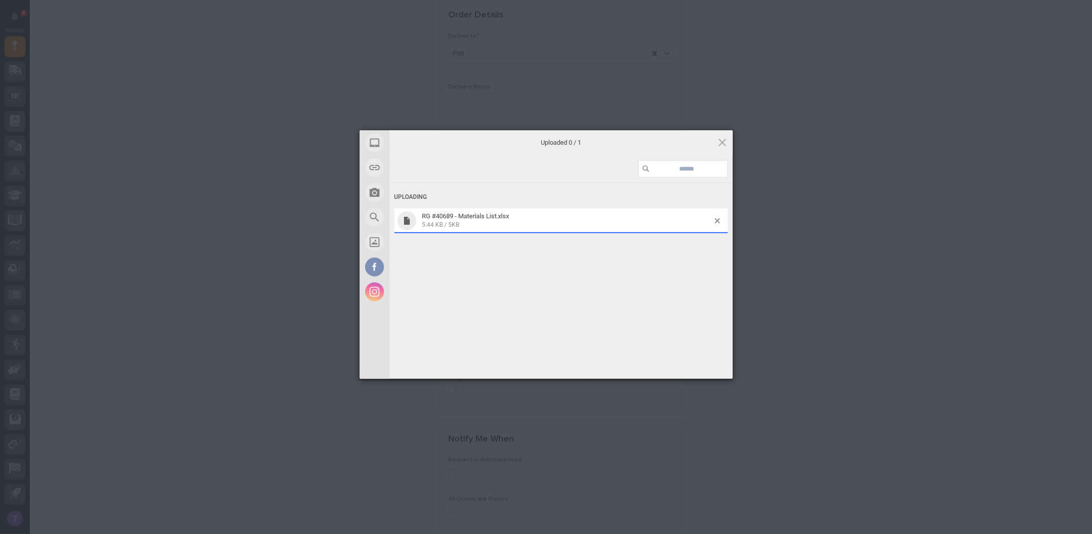
scroll to position [639, 0]
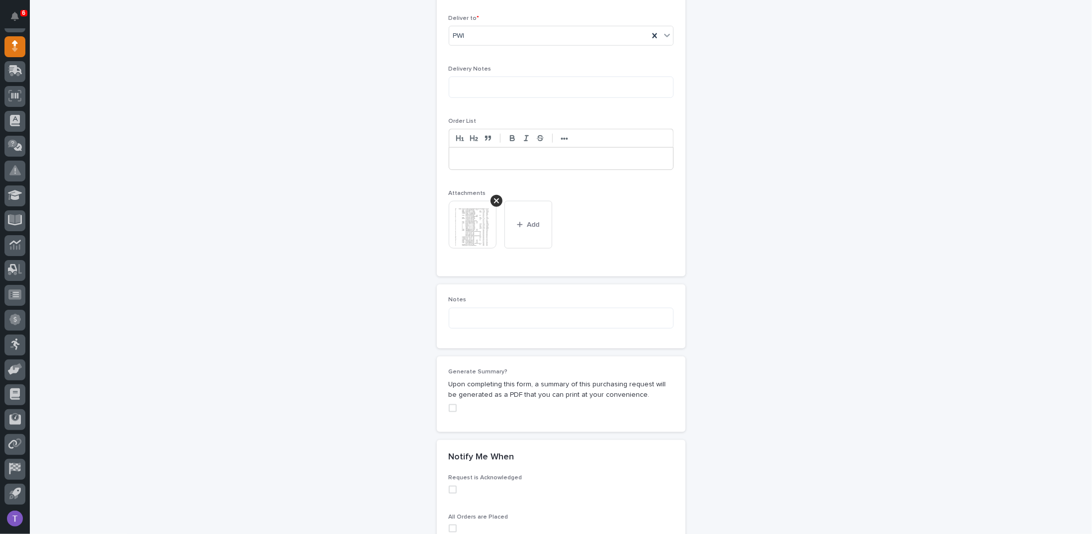
click at [341, 235] on div "**********" at bounding box center [560, 16] width 997 height 1199
click at [450, 404] on span at bounding box center [453, 408] width 8 height 8
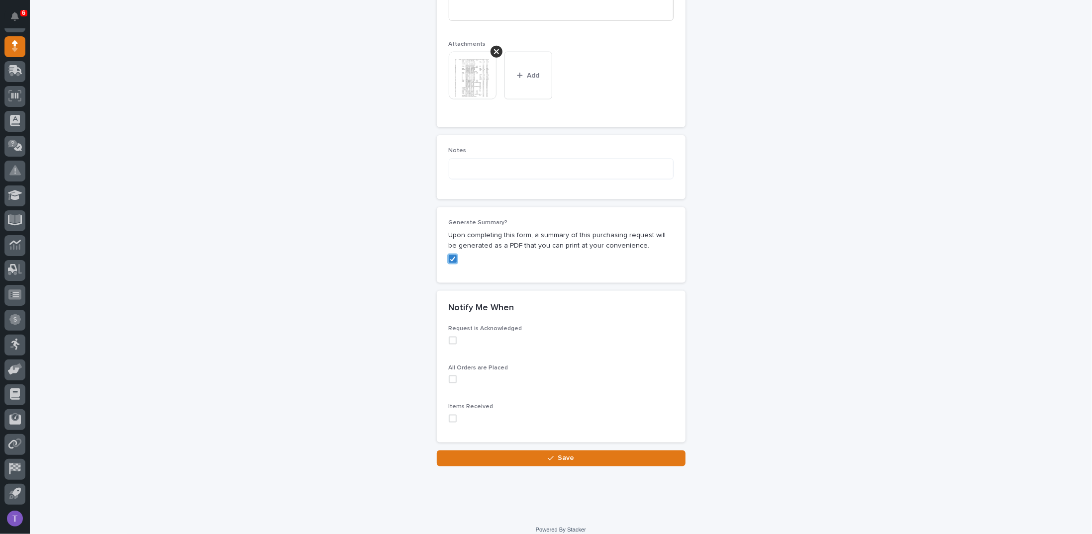
scroll to position [794, 0]
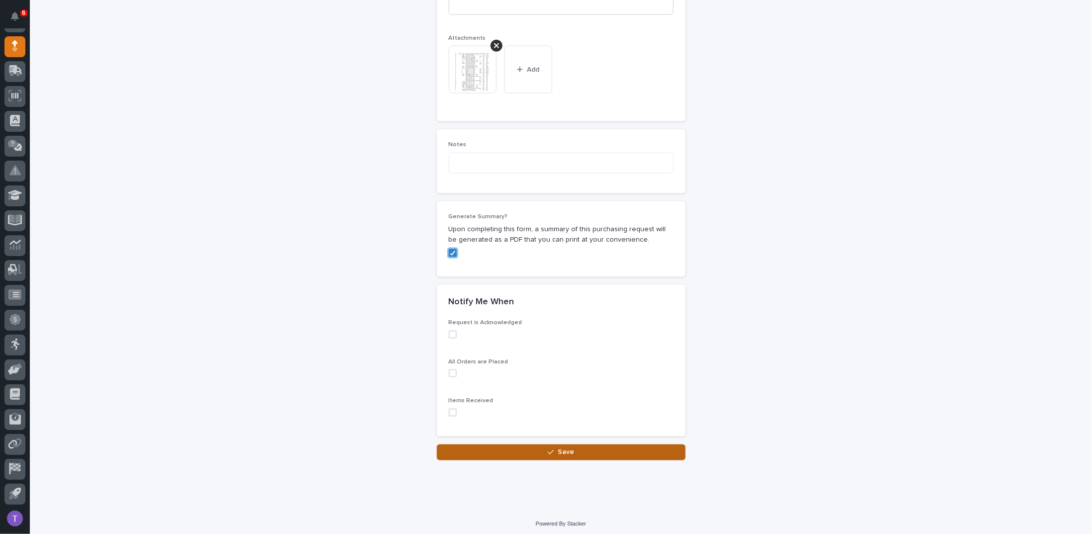
click at [558, 448] on span "Save" at bounding box center [566, 452] width 16 height 9
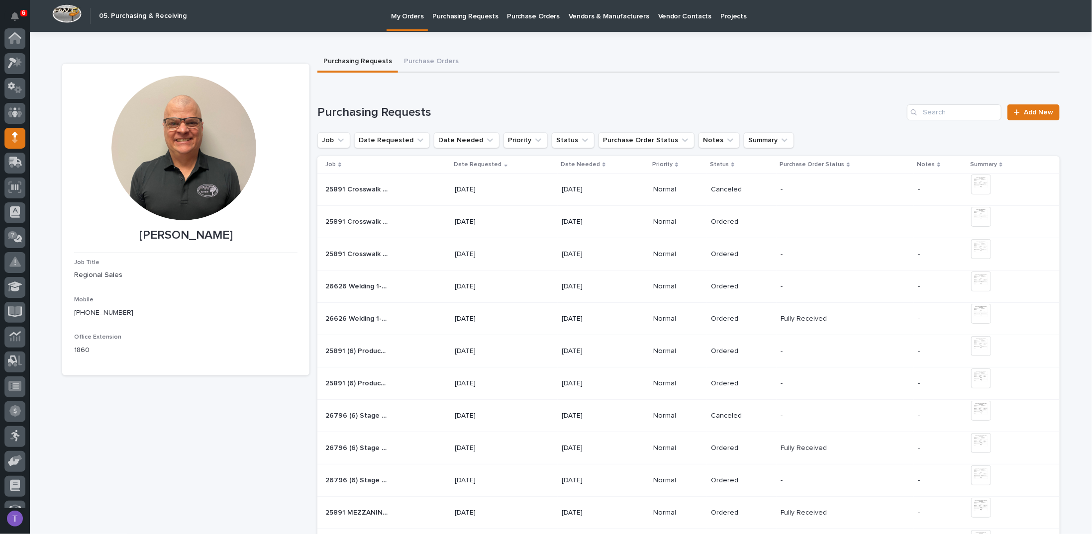
scroll to position [92, 0]
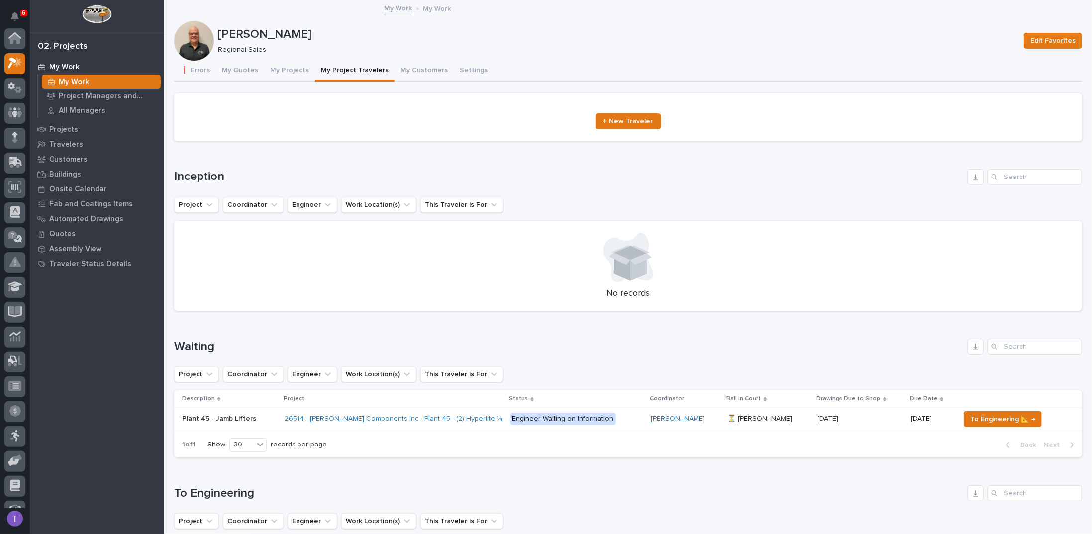
scroll to position [25, 0]
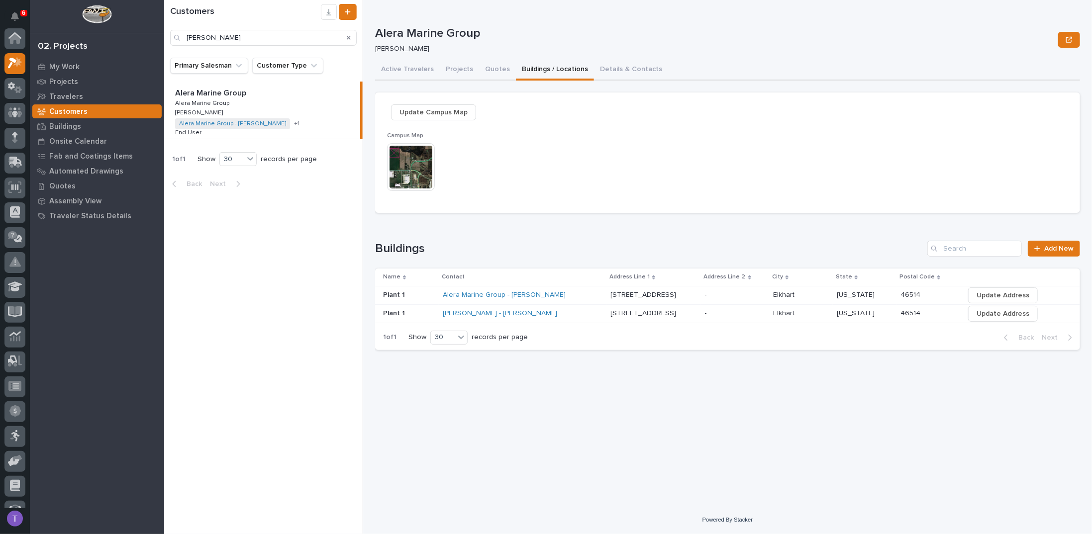
scroll to position [25, 0]
